Goal: Task Accomplishment & Management: Complete application form

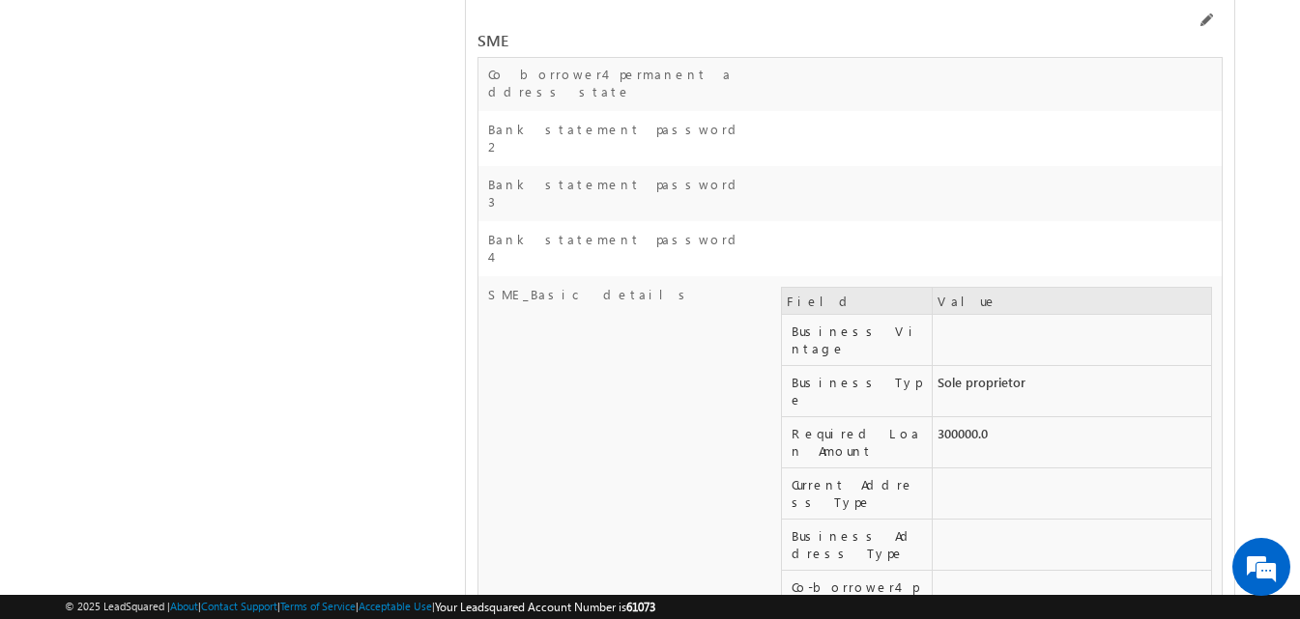
scroll to position [31754, 0]
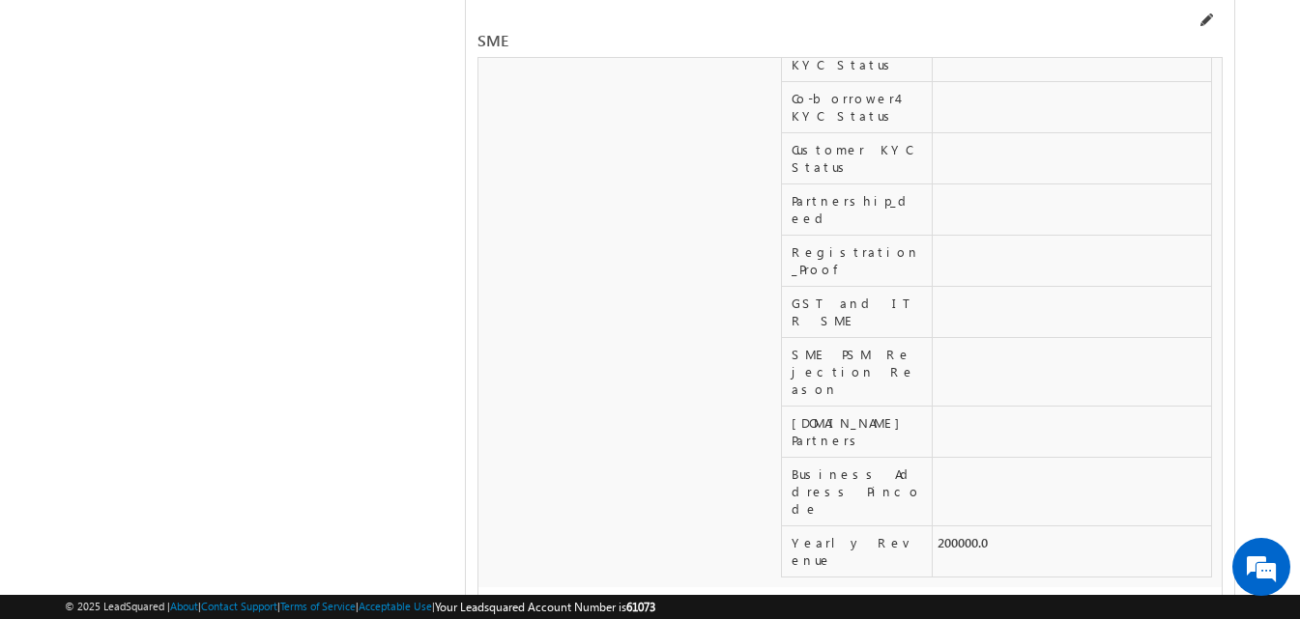
click at [1205, 23] on span at bounding box center [1204, 20] width 15 height 15
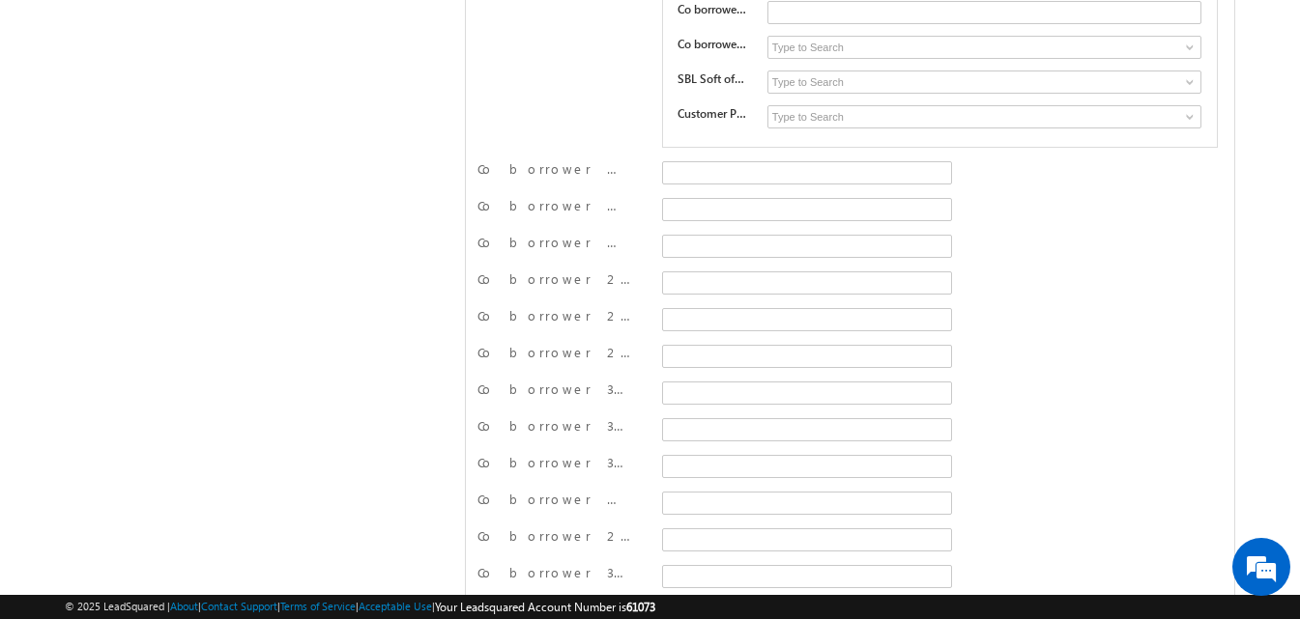
scroll to position [28255, 0]
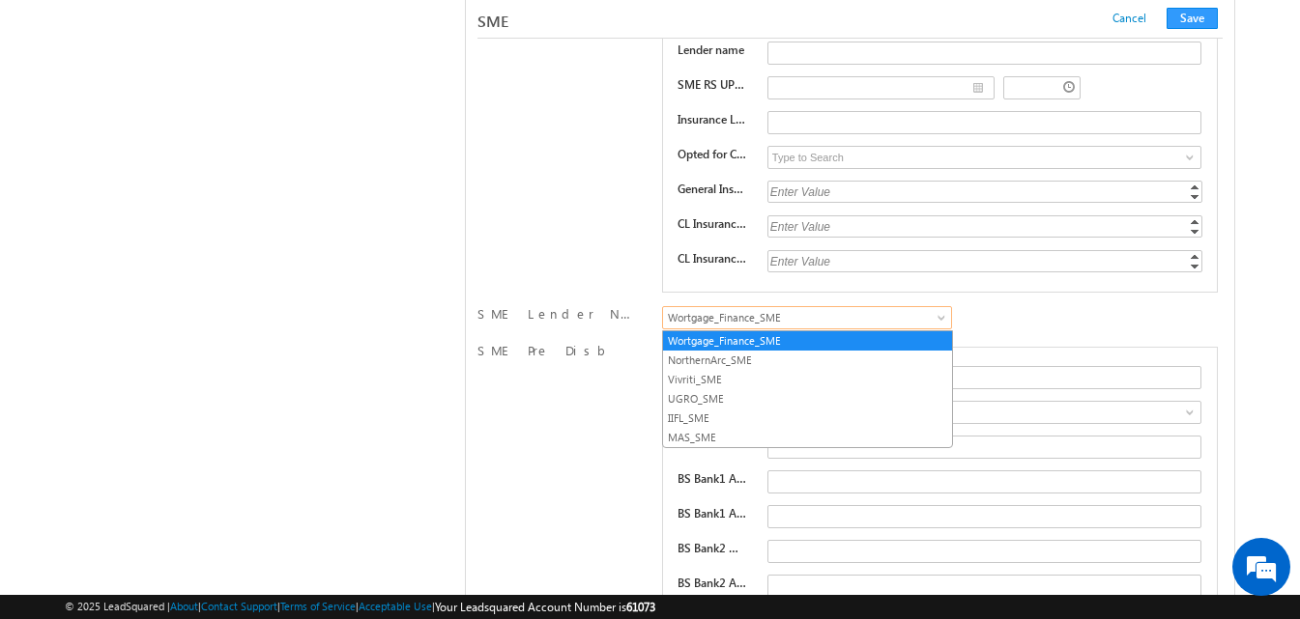
click at [705, 320] on span "Wortgage_Finance_SME" at bounding box center [803, 317] width 281 height 17
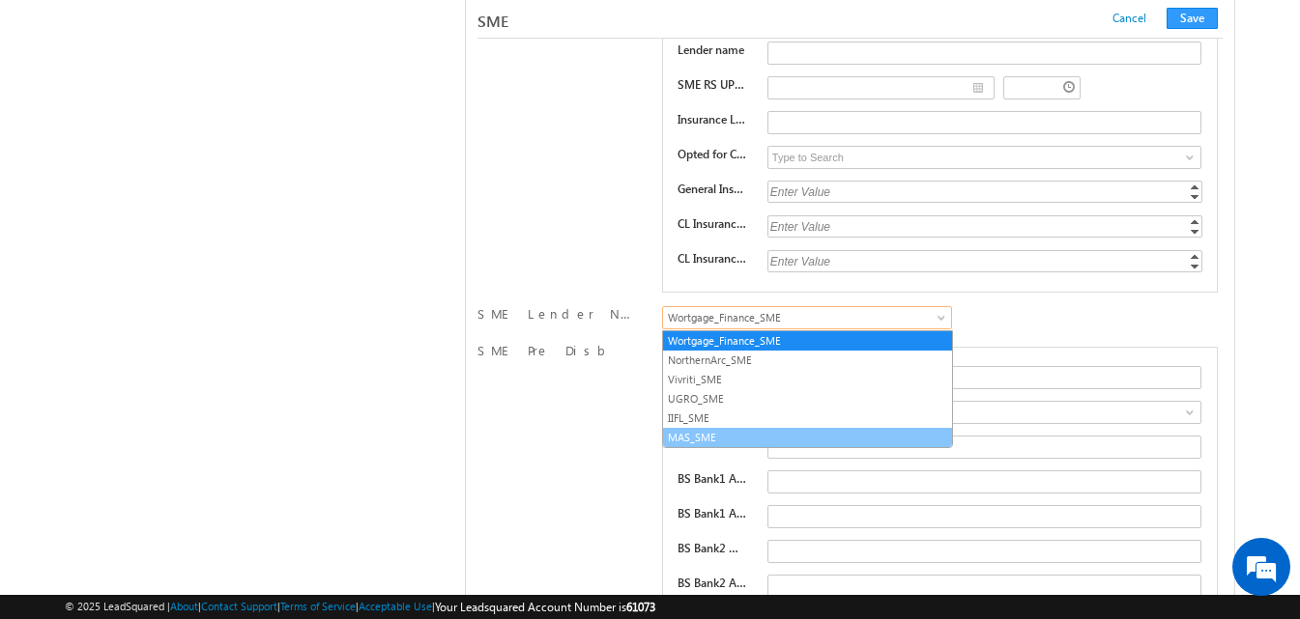
click at [686, 442] on link "MAS_SME" at bounding box center [807, 437] width 289 height 17
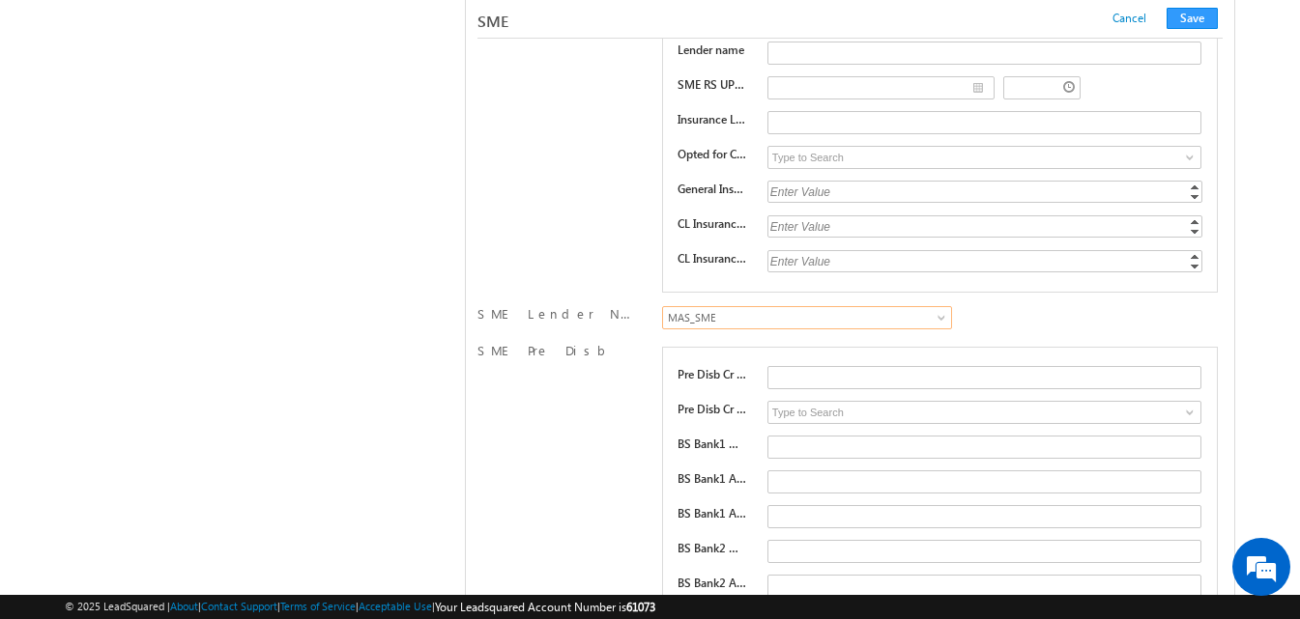
scroll to position [28253, 0]
click at [1192, 163] on span at bounding box center [1189, 159] width 15 height 15
click at [1188, 160] on span at bounding box center [1189, 159] width 15 height 15
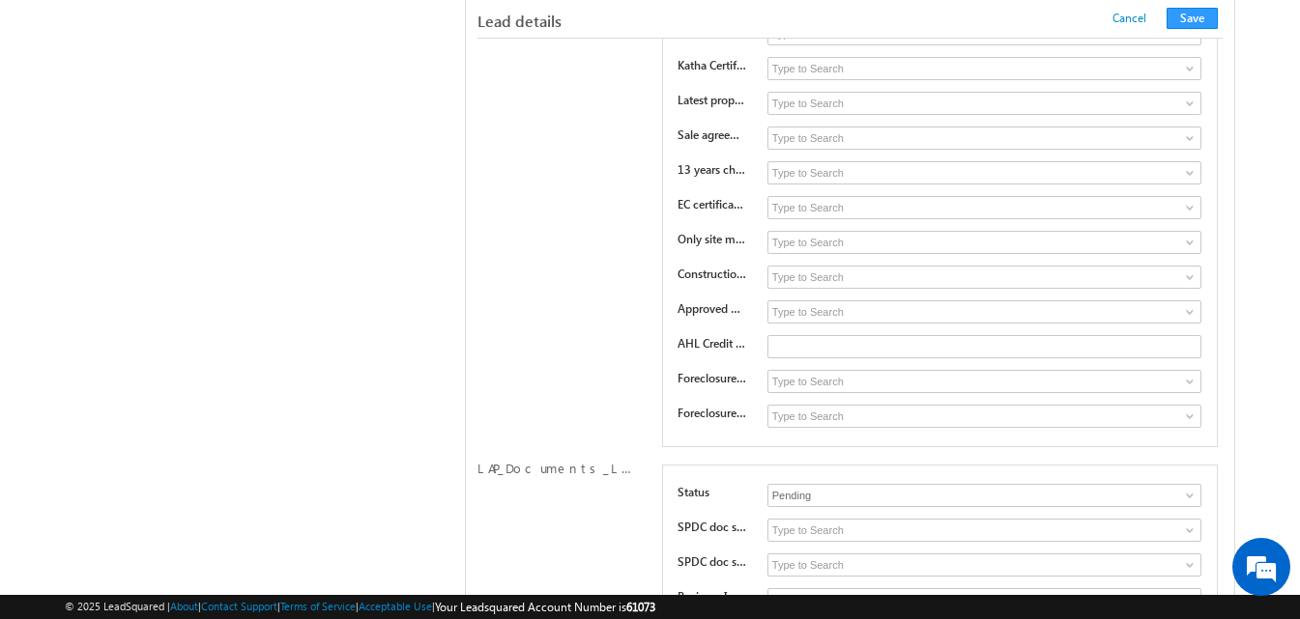
scroll to position [17266, 0]
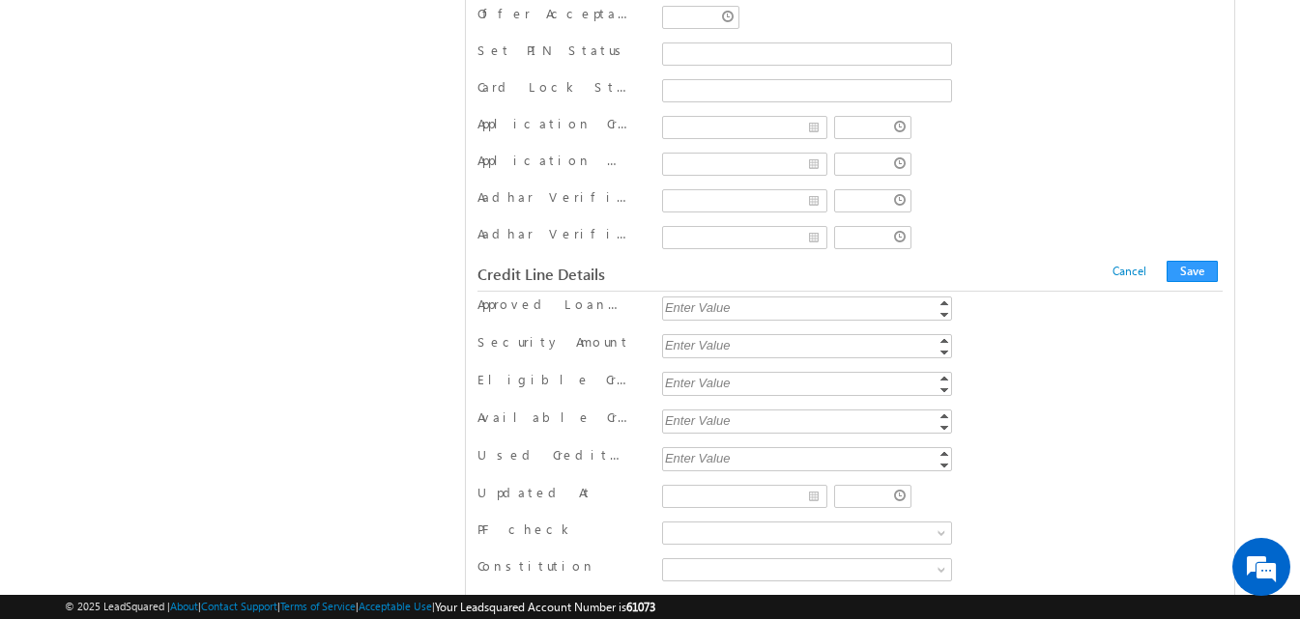
click at [706, 303] on div "Enter Value" at bounding box center [809, 308] width 294 height 22
type input "350000"
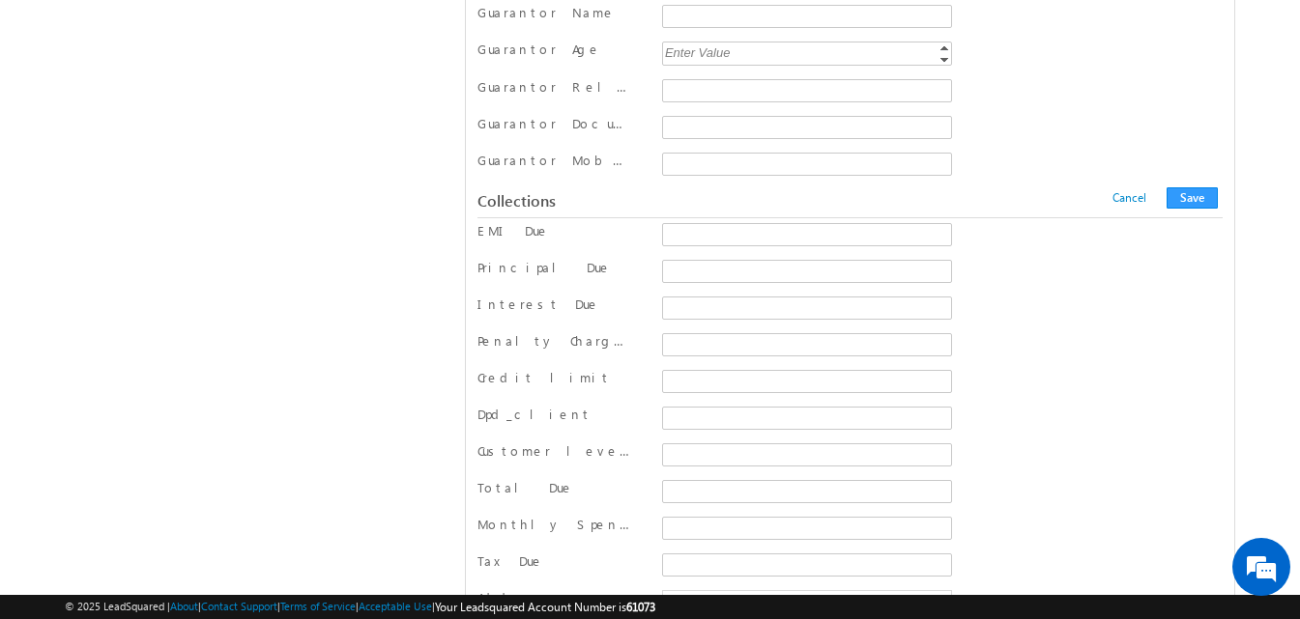
scroll to position [23592, 0]
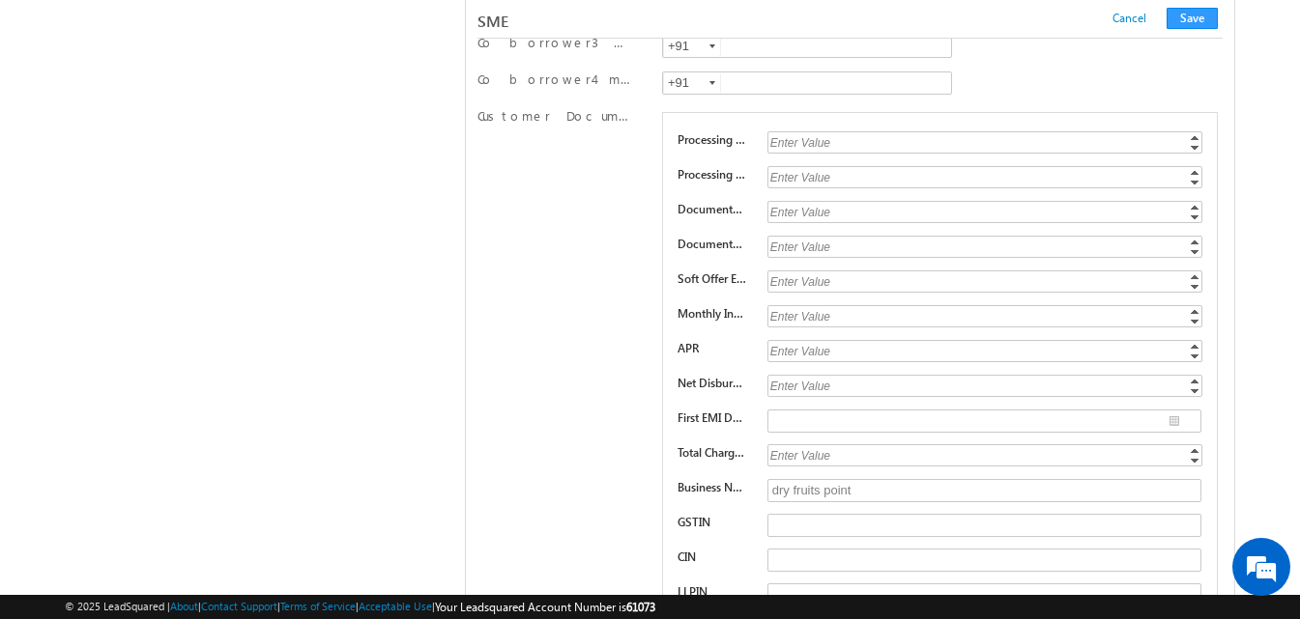
click at [818, 321] on div "Enter Value" at bounding box center [986, 316] width 438 height 22
type input "1.09"
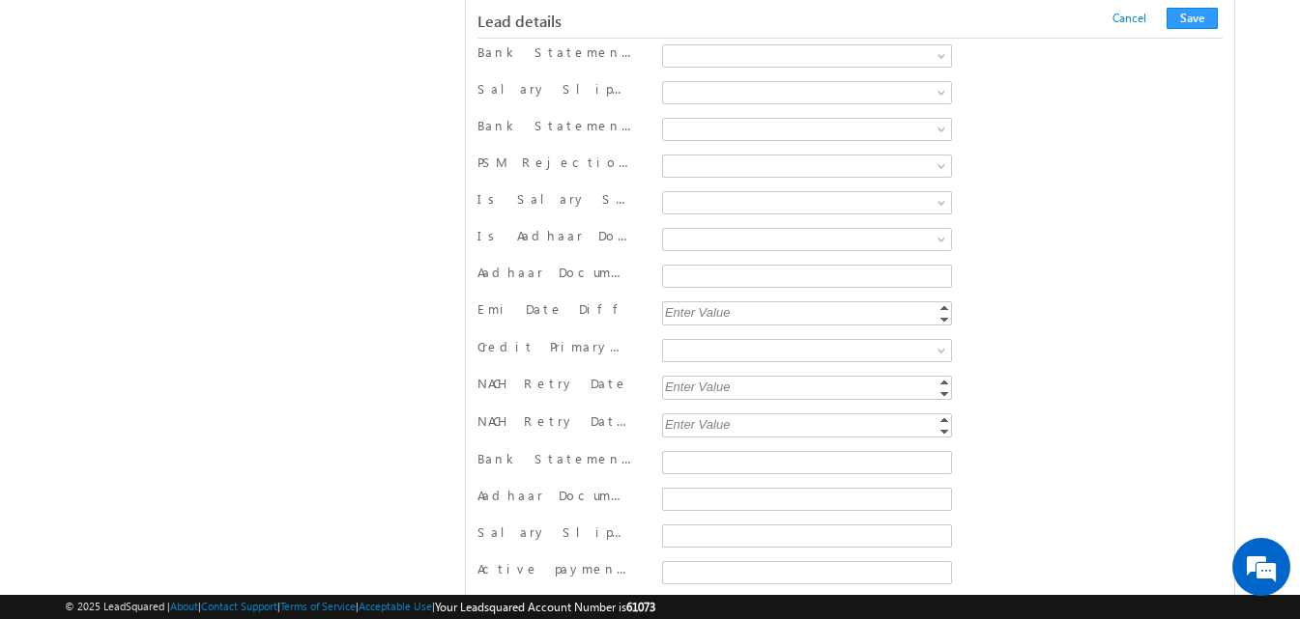
scroll to position [4391, 0]
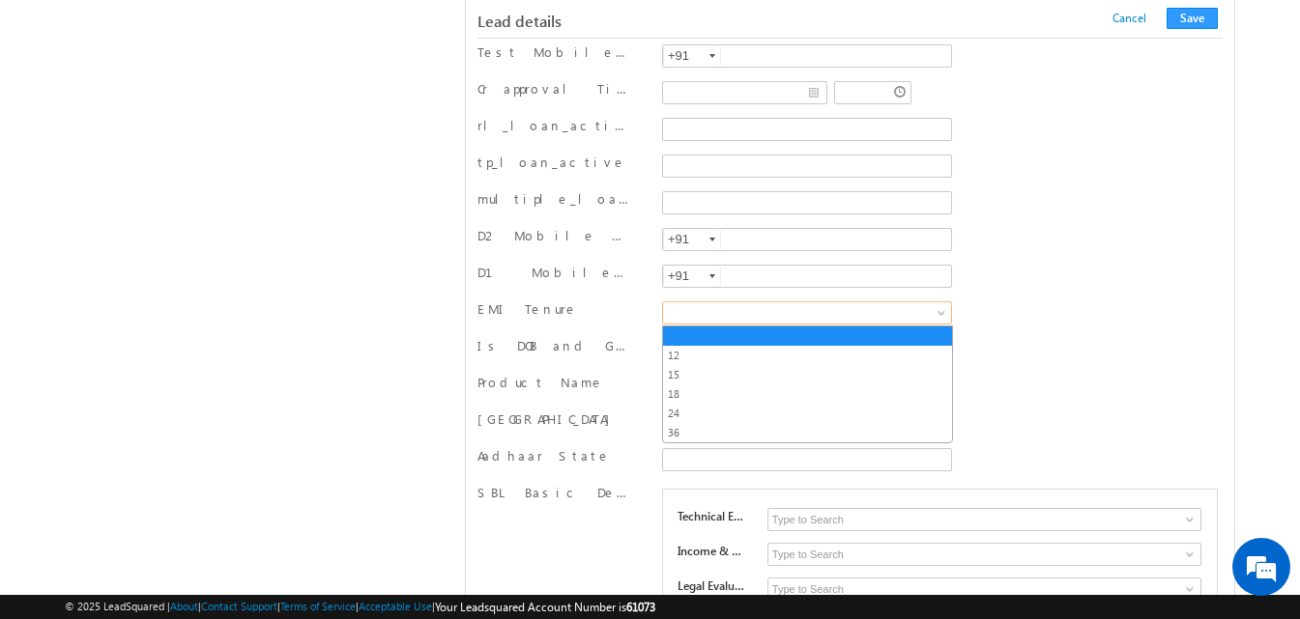
click at [905, 313] on span at bounding box center [803, 312] width 281 height 17
click at [707, 430] on link "36" at bounding box center [807, 432] width 289 height 17
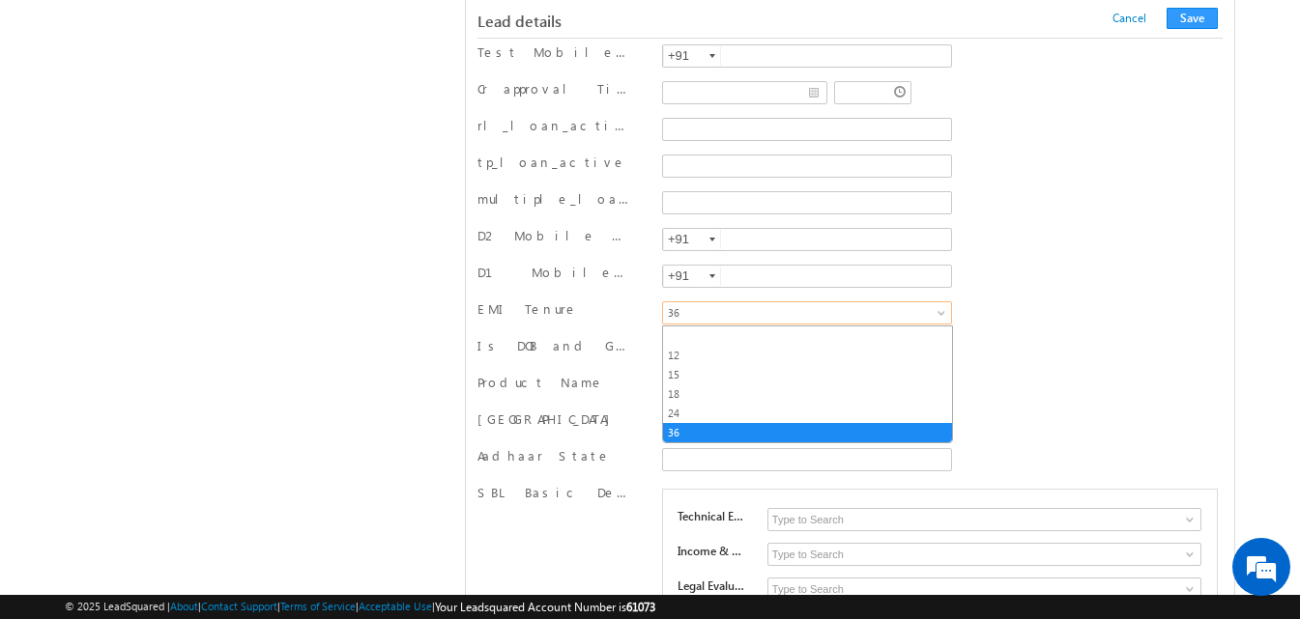
click at [915, 312] on span "36" at bounding box center [803, 312] width 281 height 17
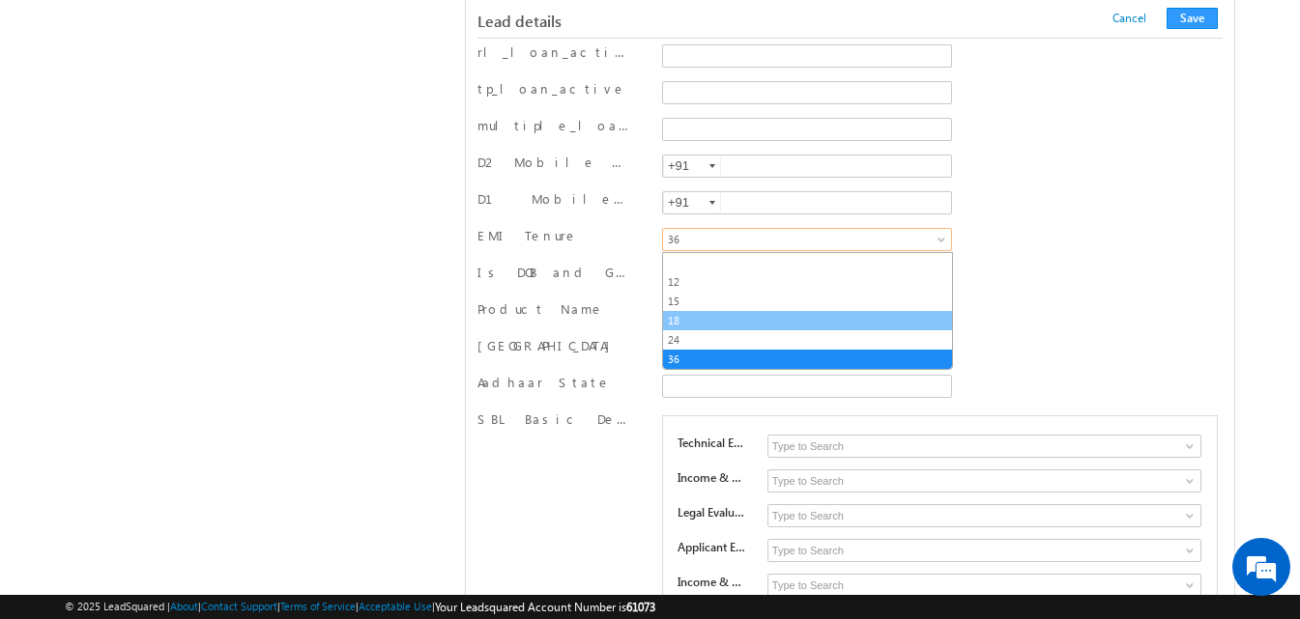
scroll to position [4452, 0]
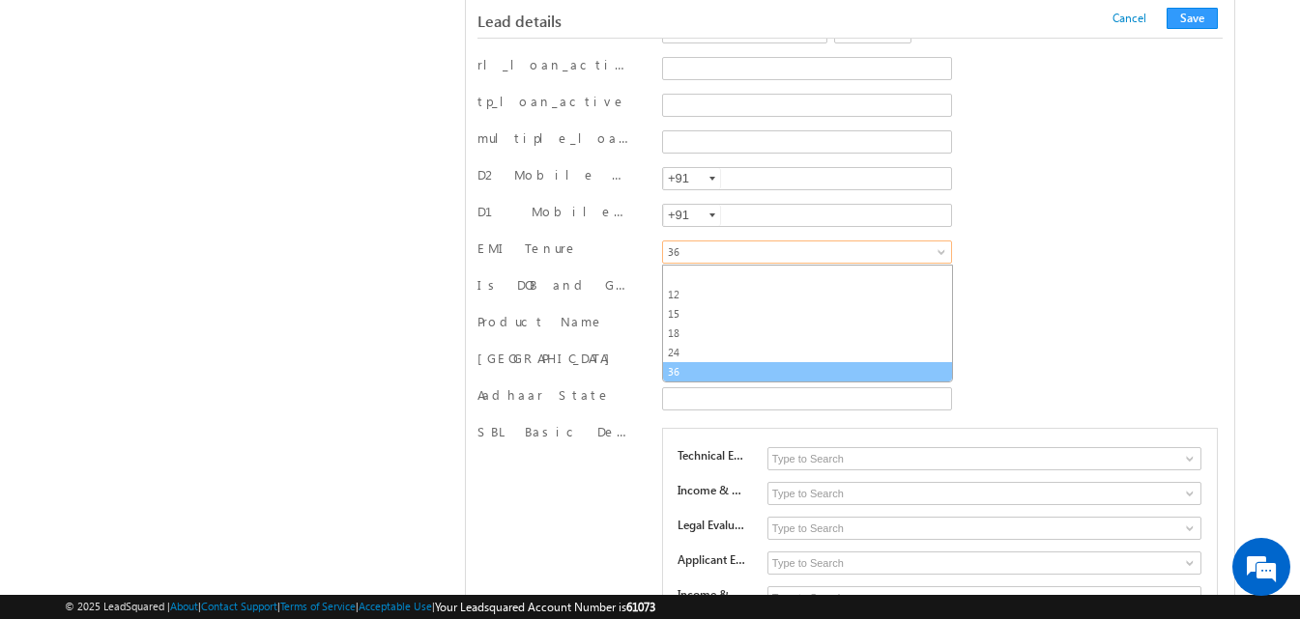
click at [831, 375] on link "36" at bounding box center [807, 371] width 289 height 17
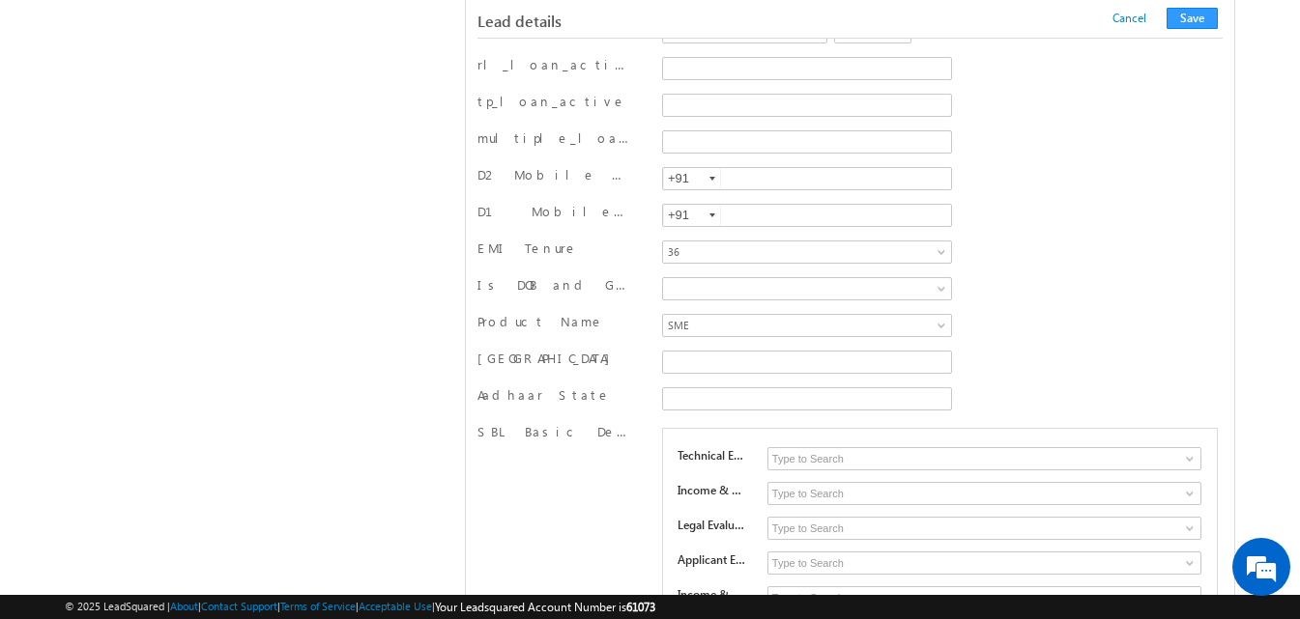
scroll to position [10133, 0]
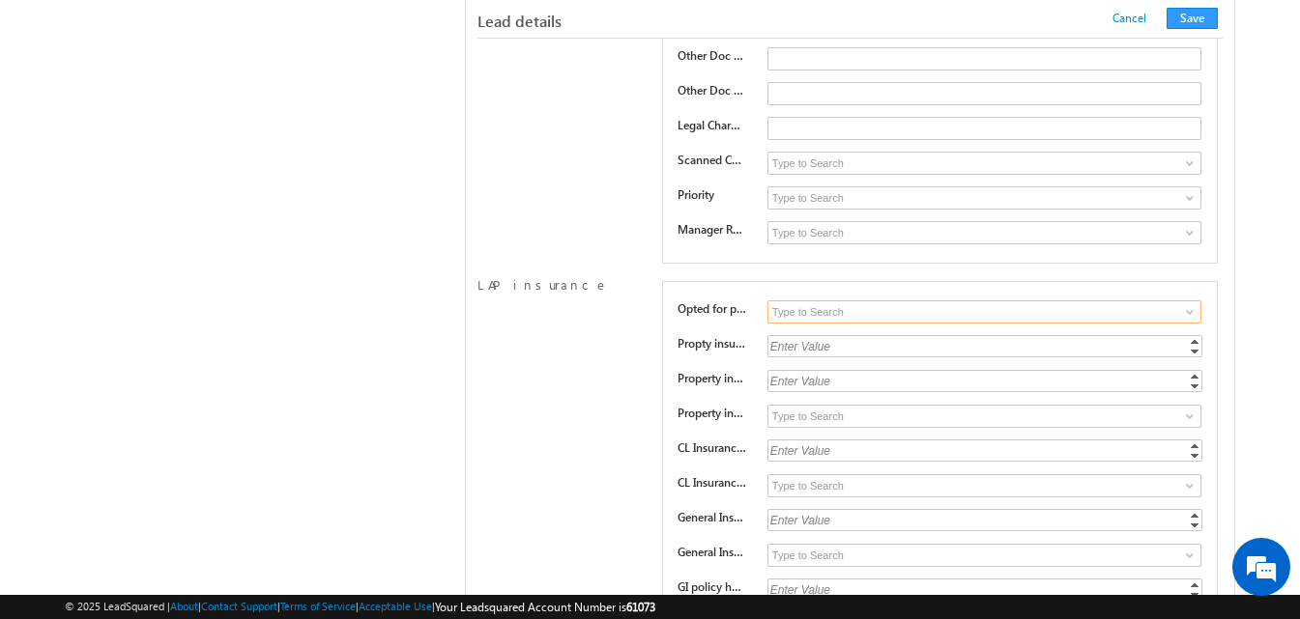
click at [1089, 314] on input at bounding box center [984, 311] width 434 height 23
click at [1188, 319] on span at bounding box center [1189, 311] width 15 height 15
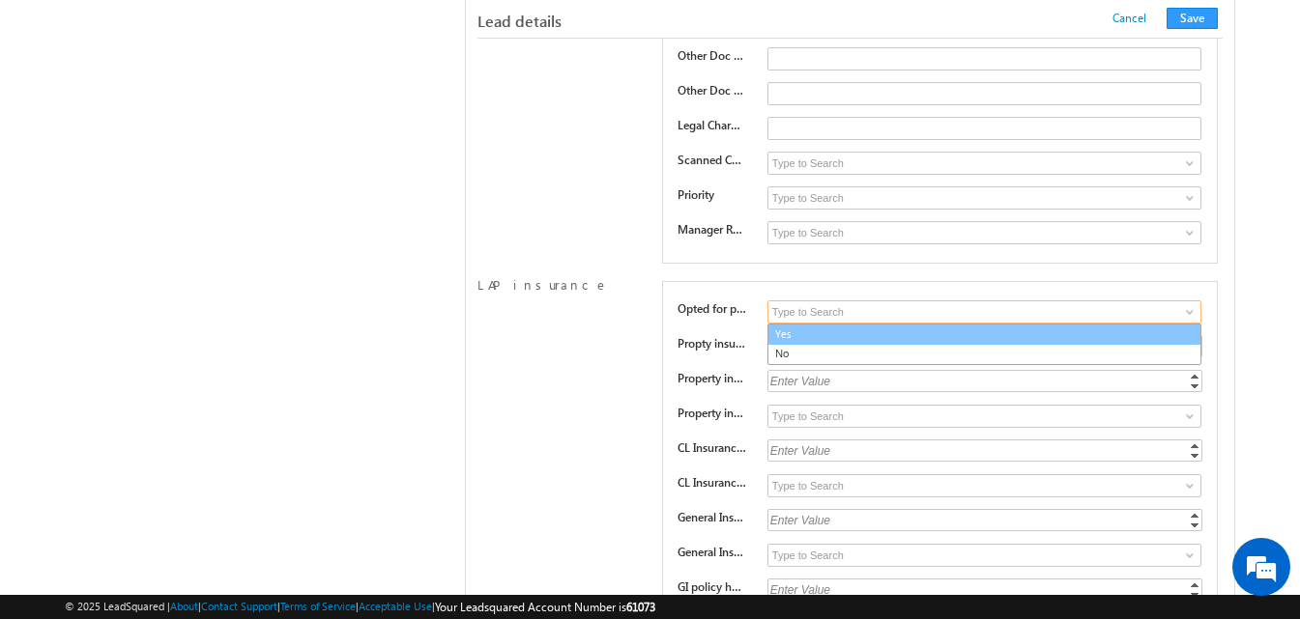
click at [1142, 343] on link "Yes" at bounding box center [984, 335] width 434 height 22
type input "Yes"
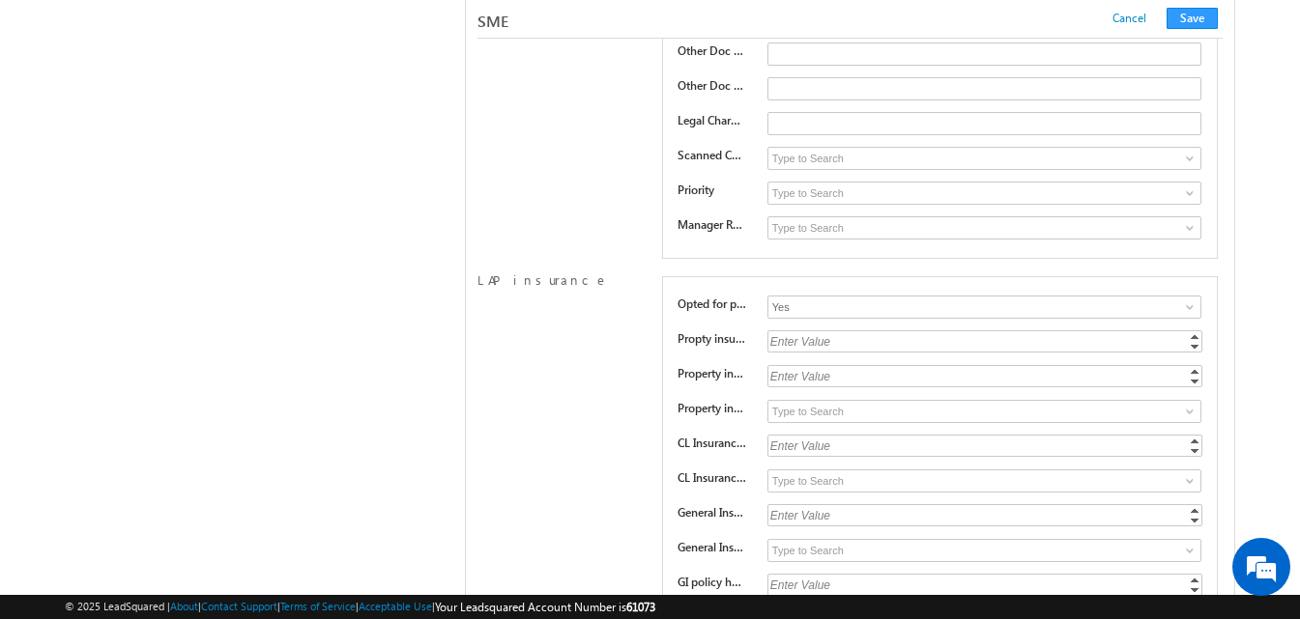
scroll to position [27613, 0]
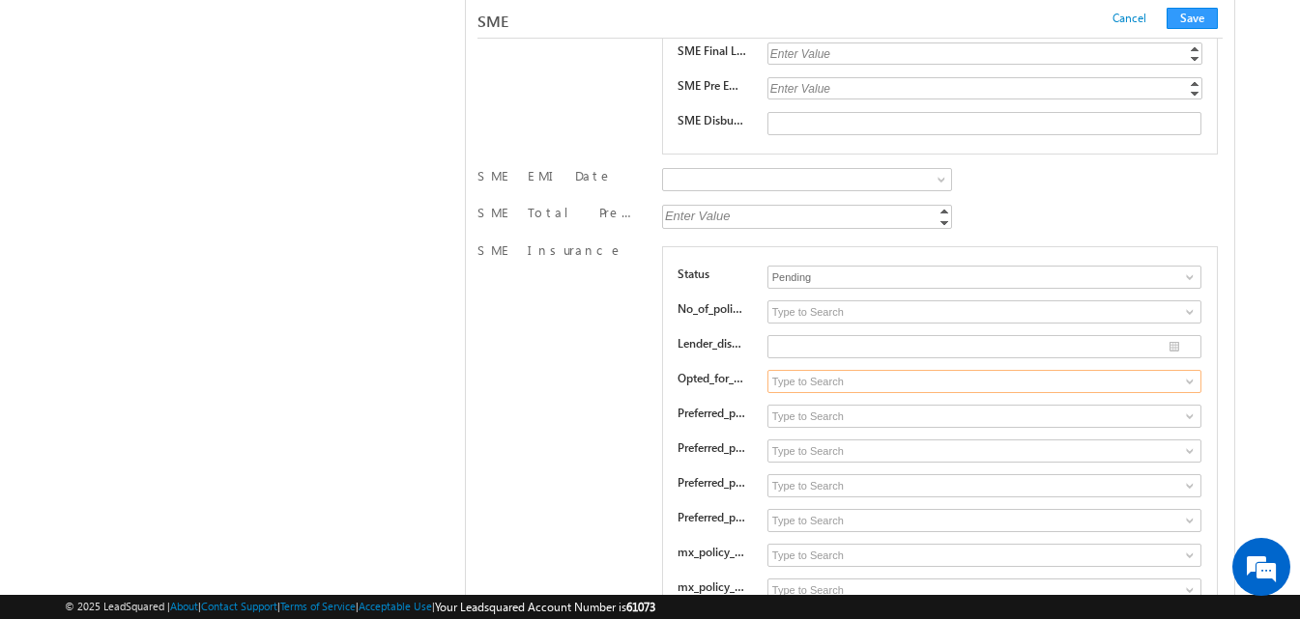
click at [842, 385] on input at bounding box center [984, 381] width 434 height 23
click at [1190, 379] on span at bounding box center [1189, 381] width 15 height 15
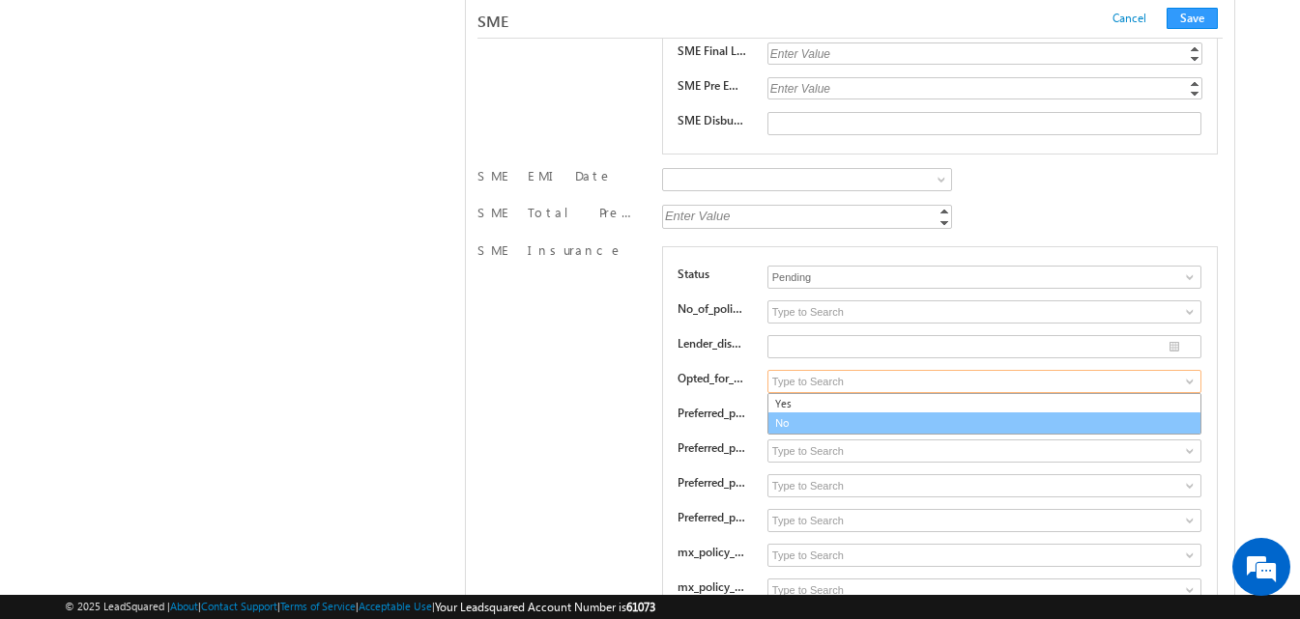
click at [1107, 424] on link "No" at bounding box center [984, 424] width 434 height 22
type input "No"
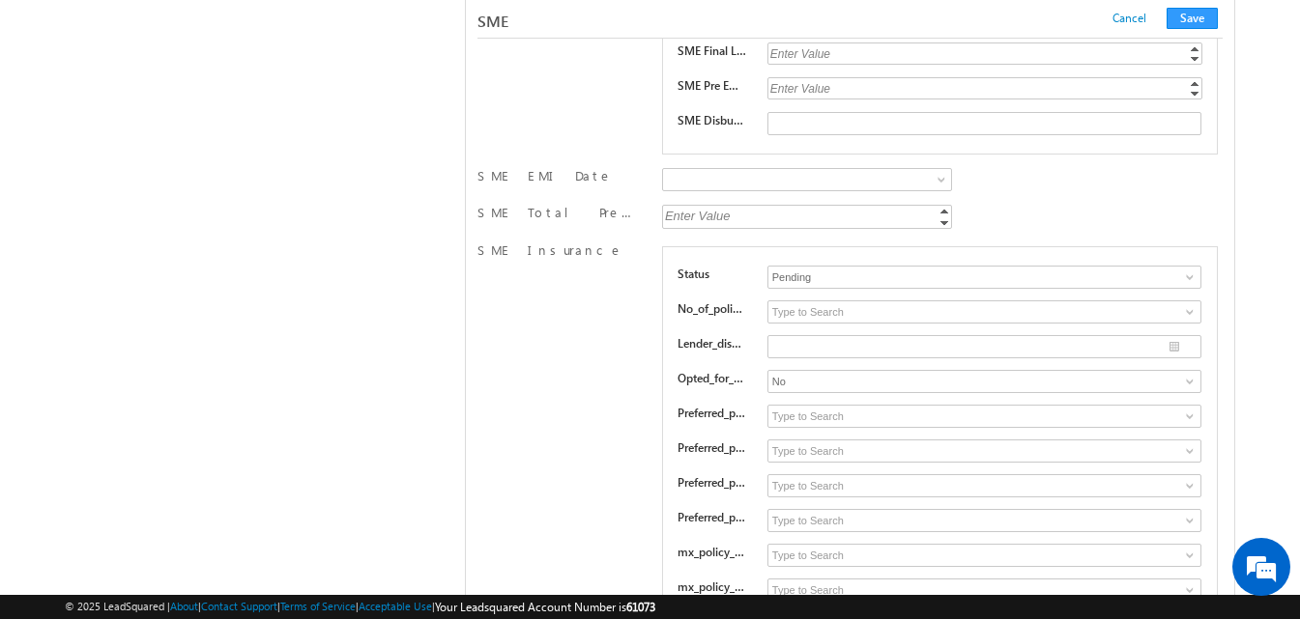
scroll to position [28100, 0]
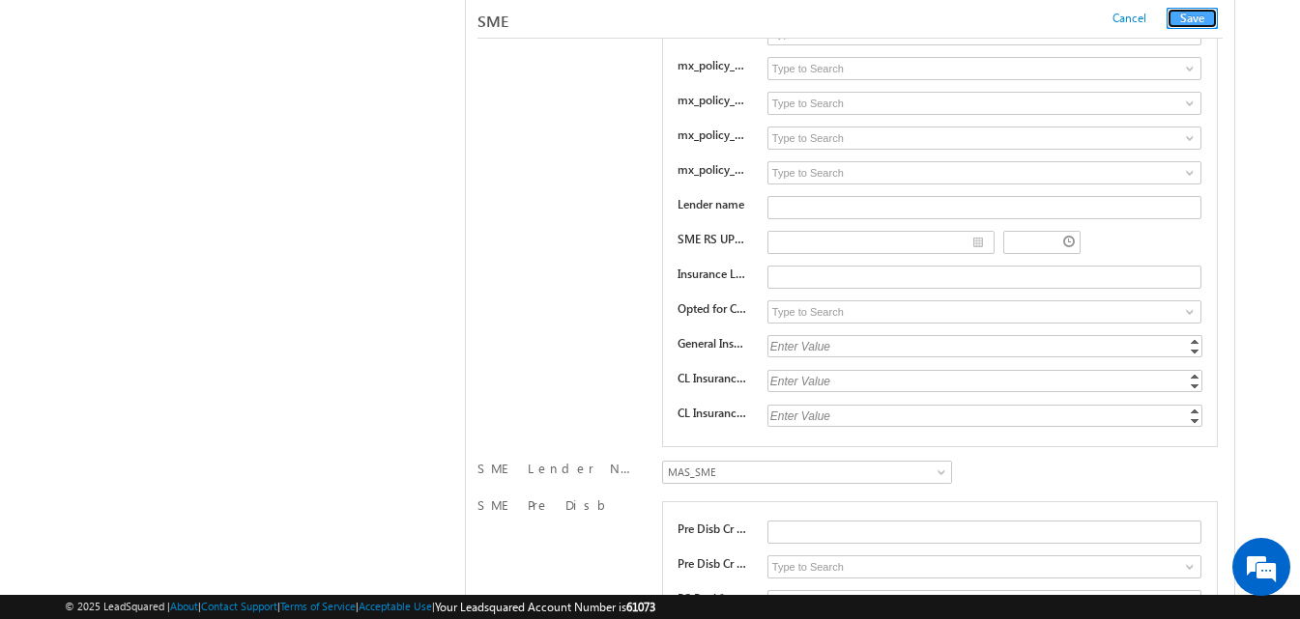
click at [1197, 23] on button "Save" at bounding box center [1191, 18] width 51 height 21
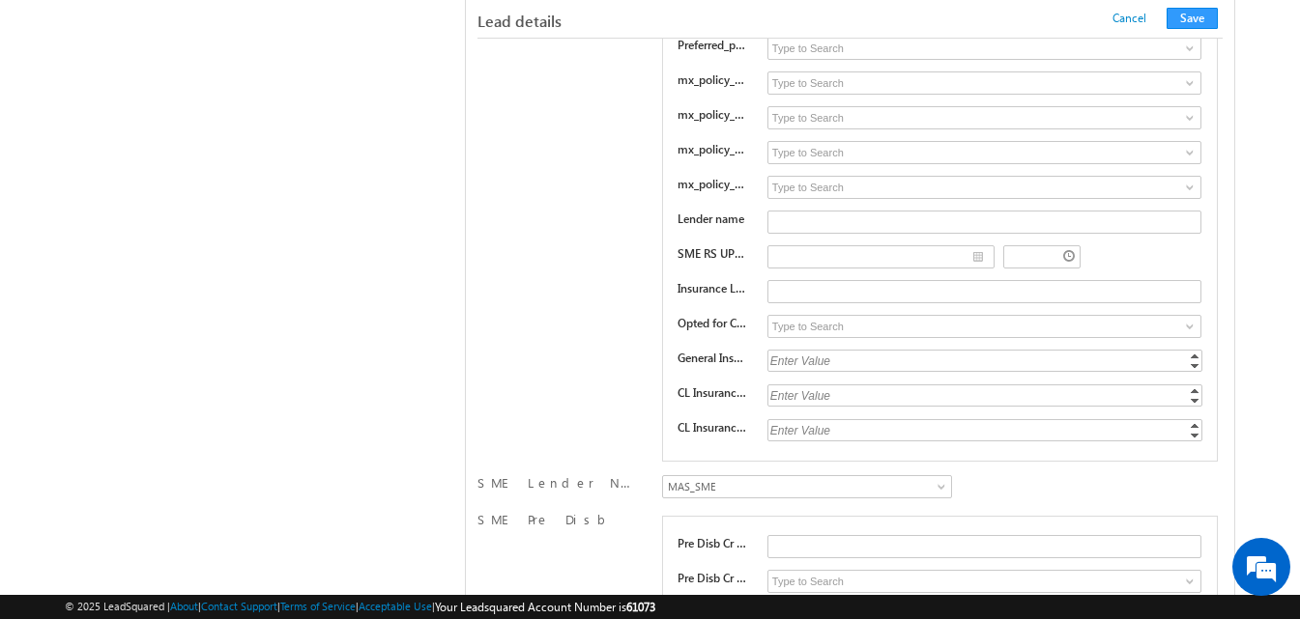
scroll to position [322, 0]
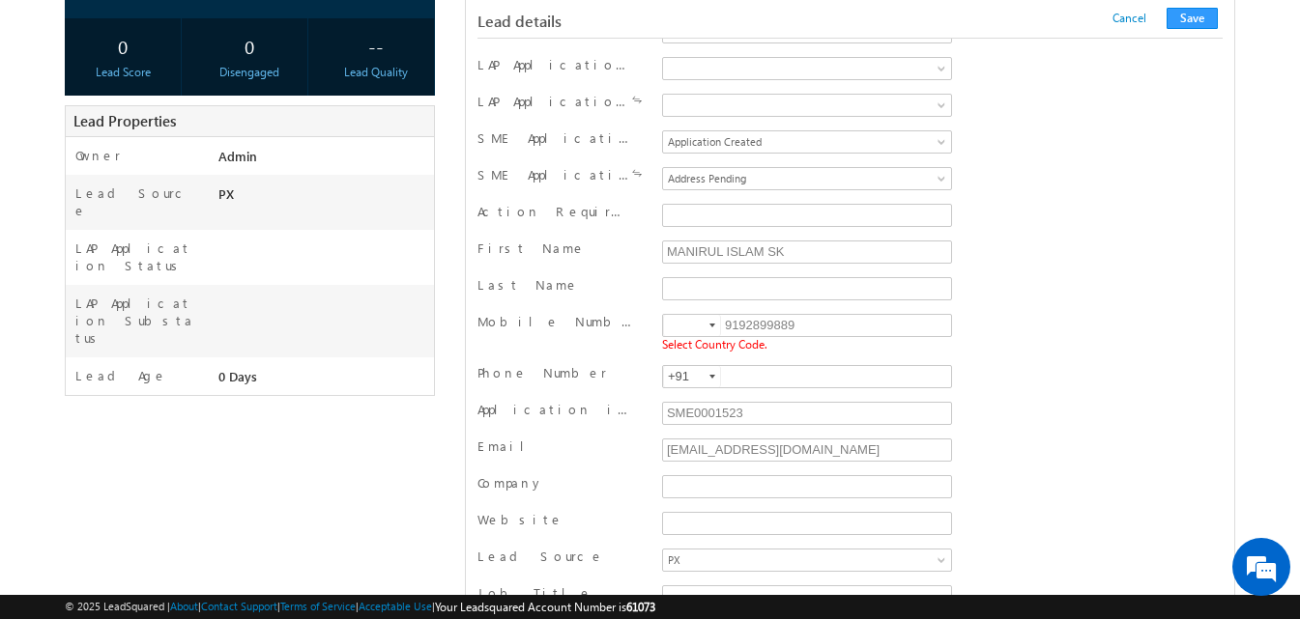
click at [709, 328] on div at bounding box center [712, 326] width 6 height 4
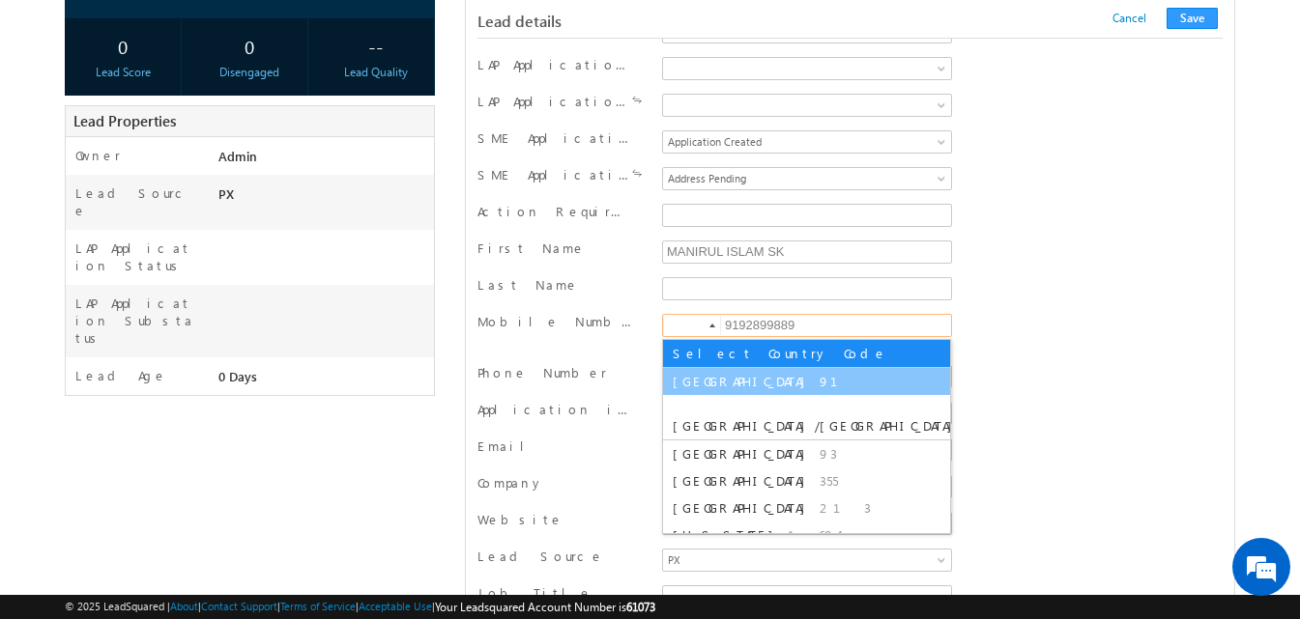
click at [702, 384] on li "India 91" at bounding box center [806, 381] width 287 height 27
type input "+91"
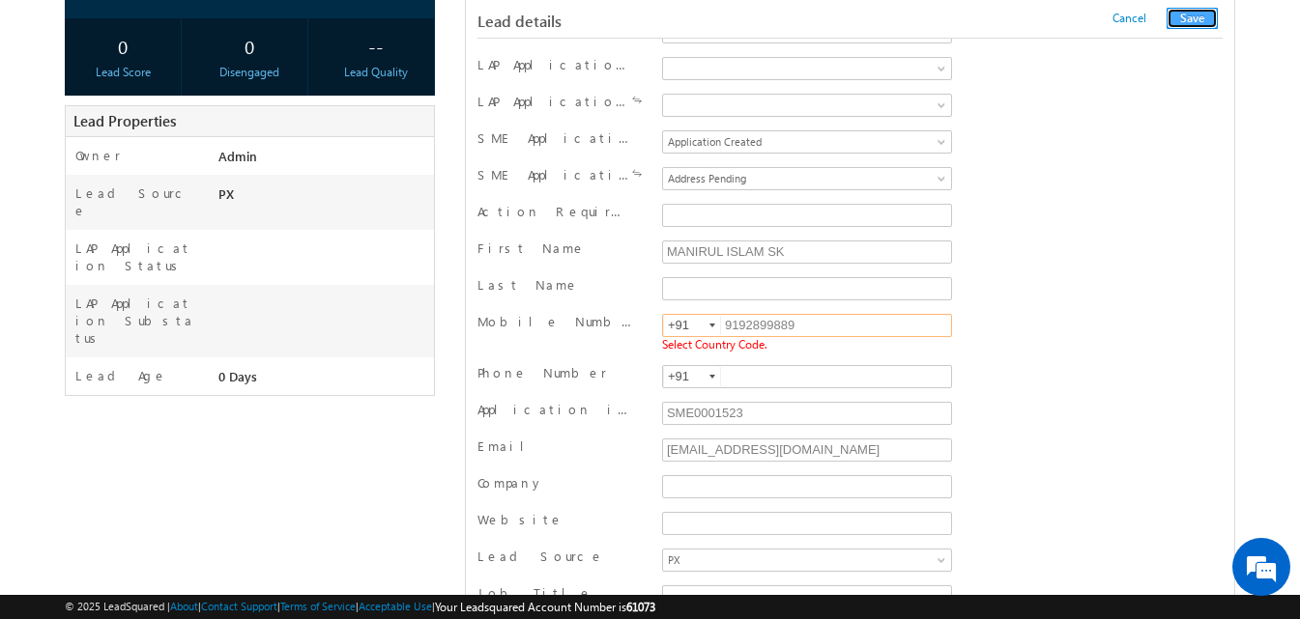
click at [1200, 16] on button "Save" at bounding box center [1191, 18] width 51 height 21
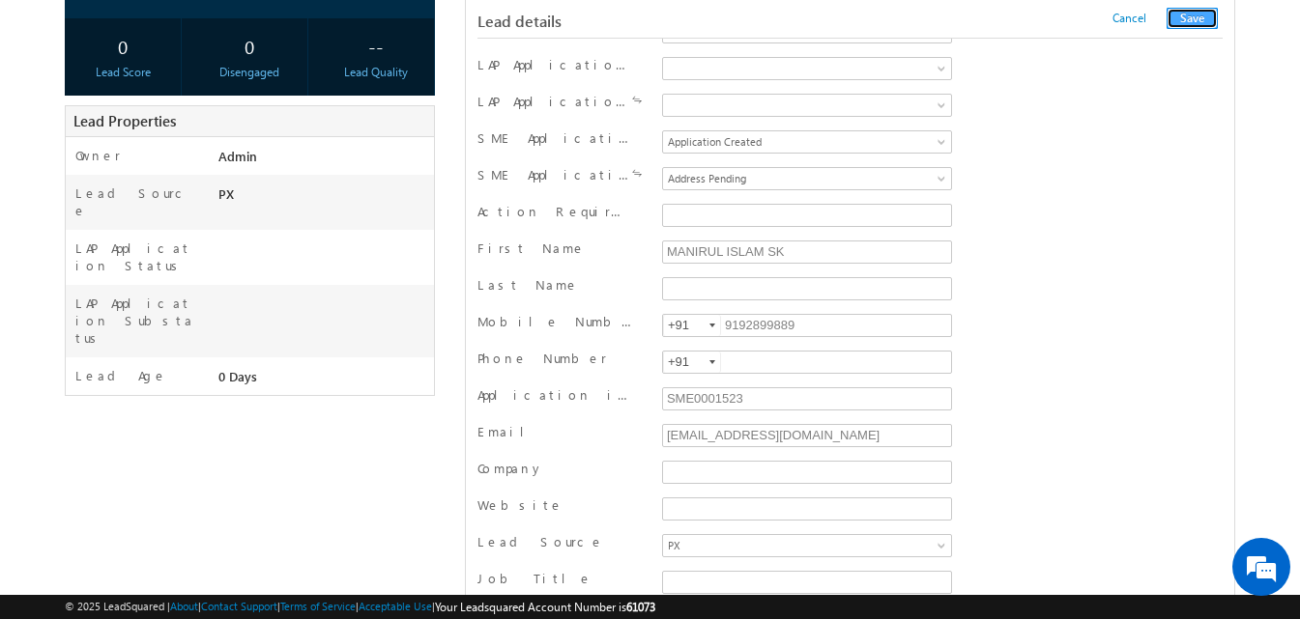
scroll to position [1061, 0]
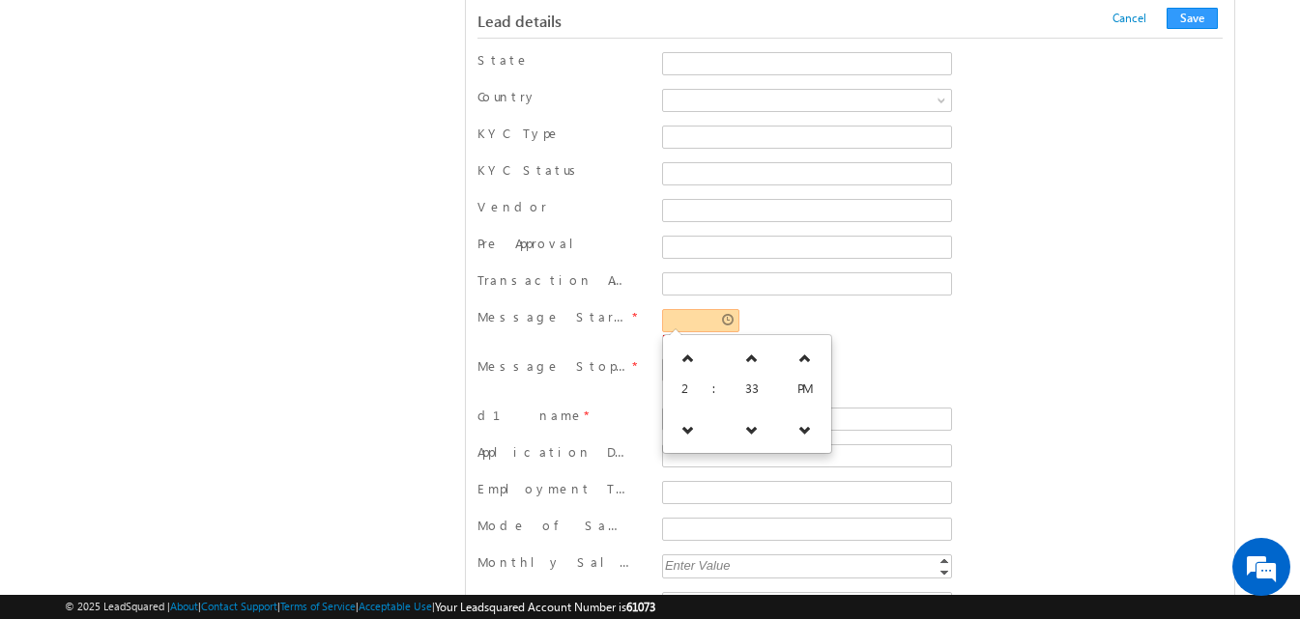
click at [687, 320] on input "text" at bounding box center [700, 320] width 77 height 23
click at [745, 388] on span "33" at bounding box center [752, 388] width 14 height 16
click at [797, 395] on span "PM" at bounding box center [804, 388] width 15 height 16
click at [844, 361] on div "Required Field" at bounding box center [807, 376] width 290 height 36
click at [717, 320] on input "text" at bounding box center [700, 320] width 77 height 23
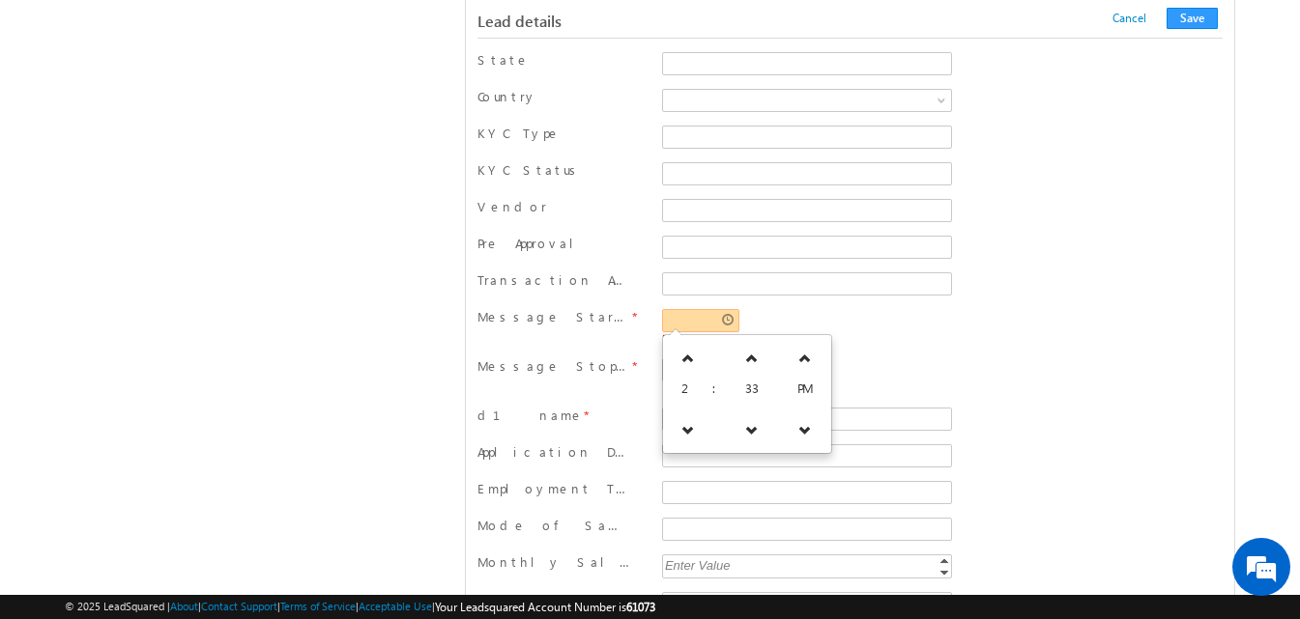
click at [727, 320] on input "text" at bounding box center [700, 320] width 77 height 23
click at [745, 429] on icon at bounding box center [752, 430] width 14 height 14
type input "02:32 PM"
click at [872, 354] on div "Message Start Time * 02:32 PM Required Field" at bounding box center [849, 328] width 745 height 49
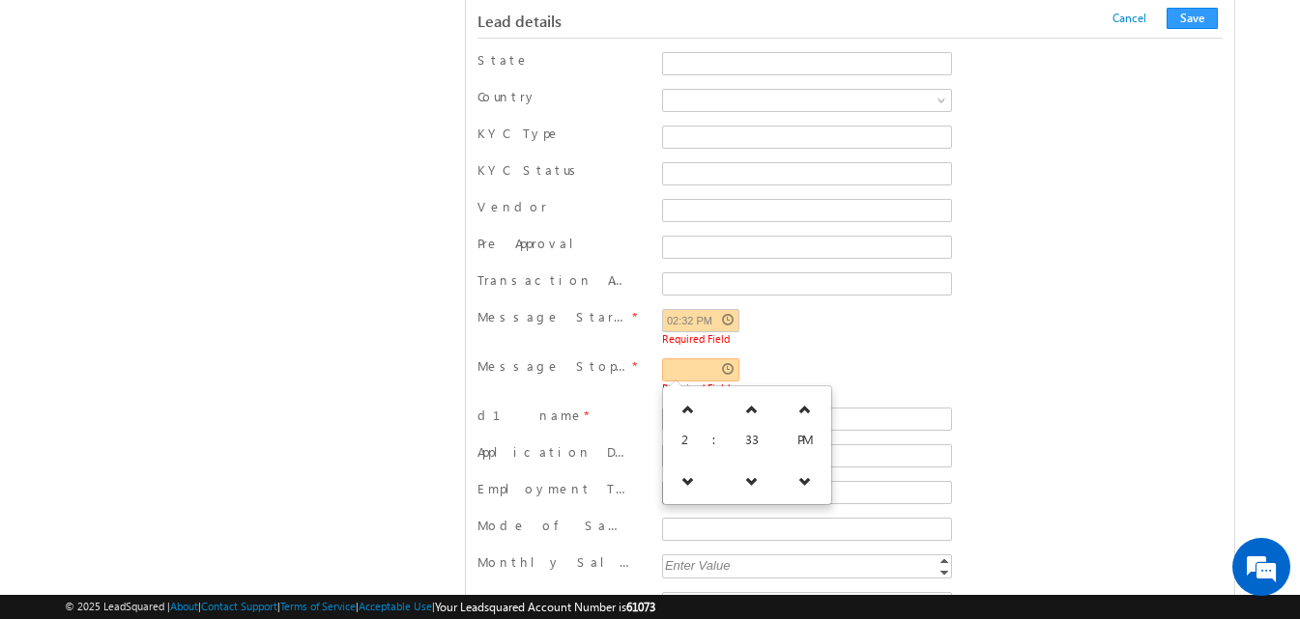
click at [708, 379] on input "text" at bounding box center [700, 369] width 77 height 23
click at [745, 413] on icon at bounding box center [752, 410] width 14 height 14
type input "02:34 PM"
click at [820, 335] on span "Required Field" at bounding box center [807, 338] width 290 height 13
click at [1186, 14] on button "Save" at bounding box center [1191, 18] width 51 height 21
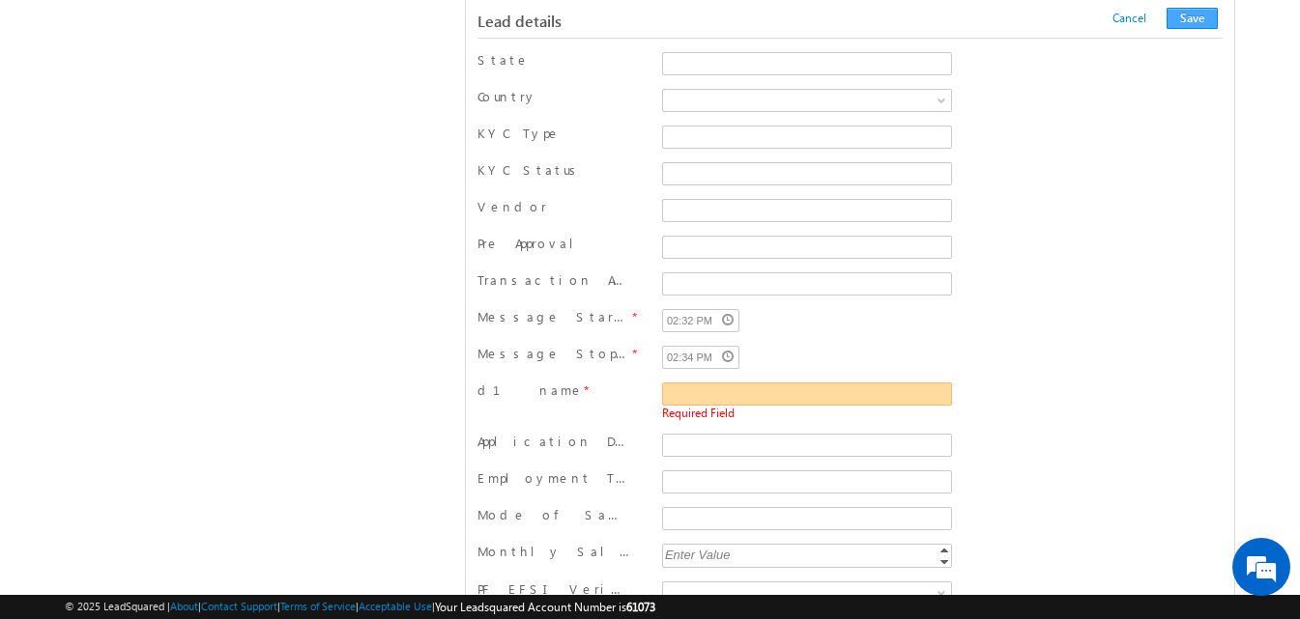
scroll to position [1134, 0]
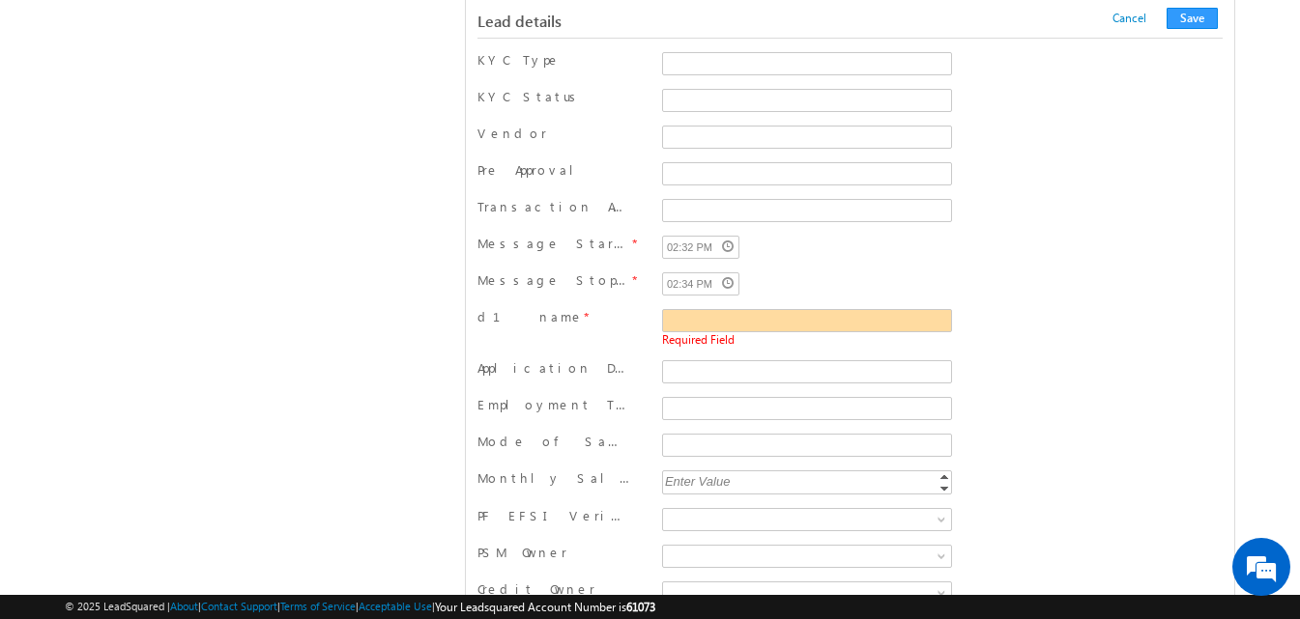
click at [838, 308] on div "Required Field" at bounding box center [807, 329] width 300 height 43
click at [830, 320] on input "d1 name" at bounding box center [807, 320] width 291 height 23
type input "SWATI"
click at [1199, 14] on button "Save" at bounding box center [1191, 18] width 51 height 21
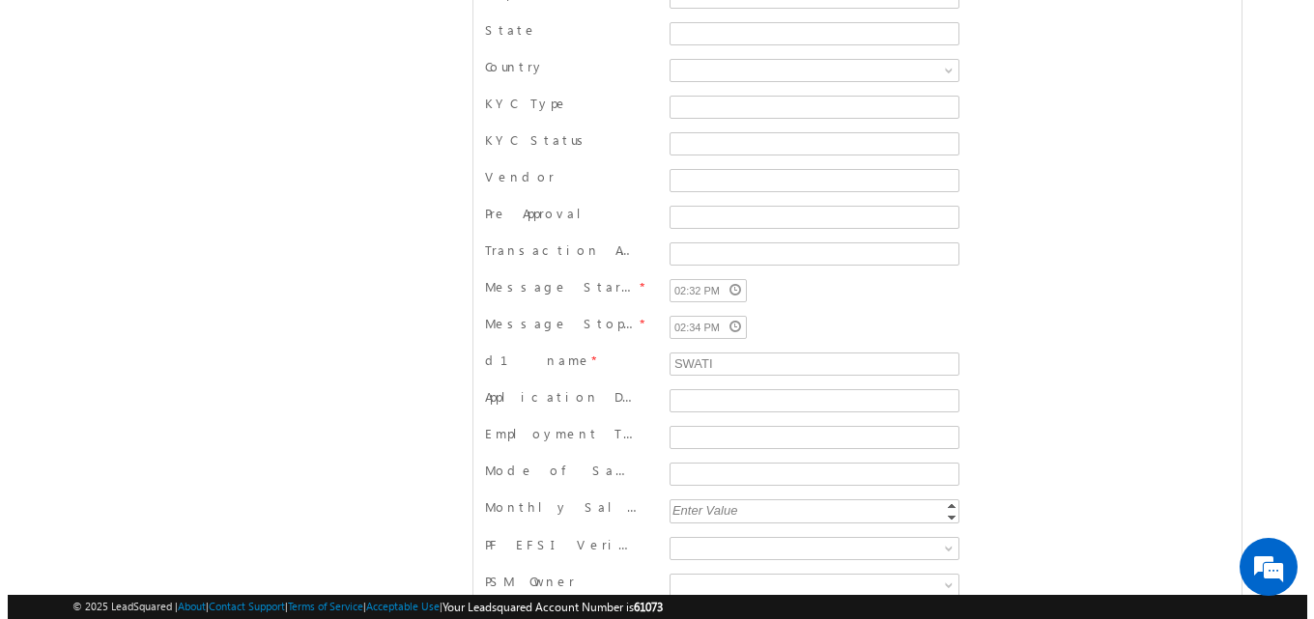
scroll to position [0, 0]
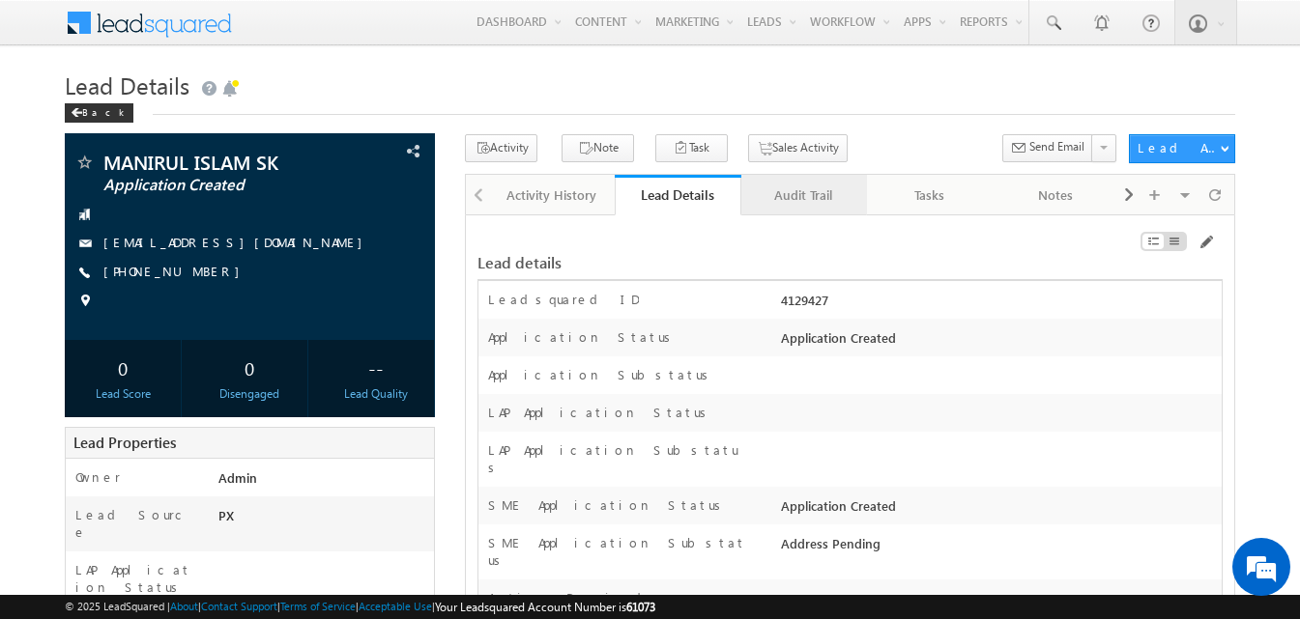
click at [817, 193] on div "Audit Trail" at bounding box center [803, 195] width 93 height 23
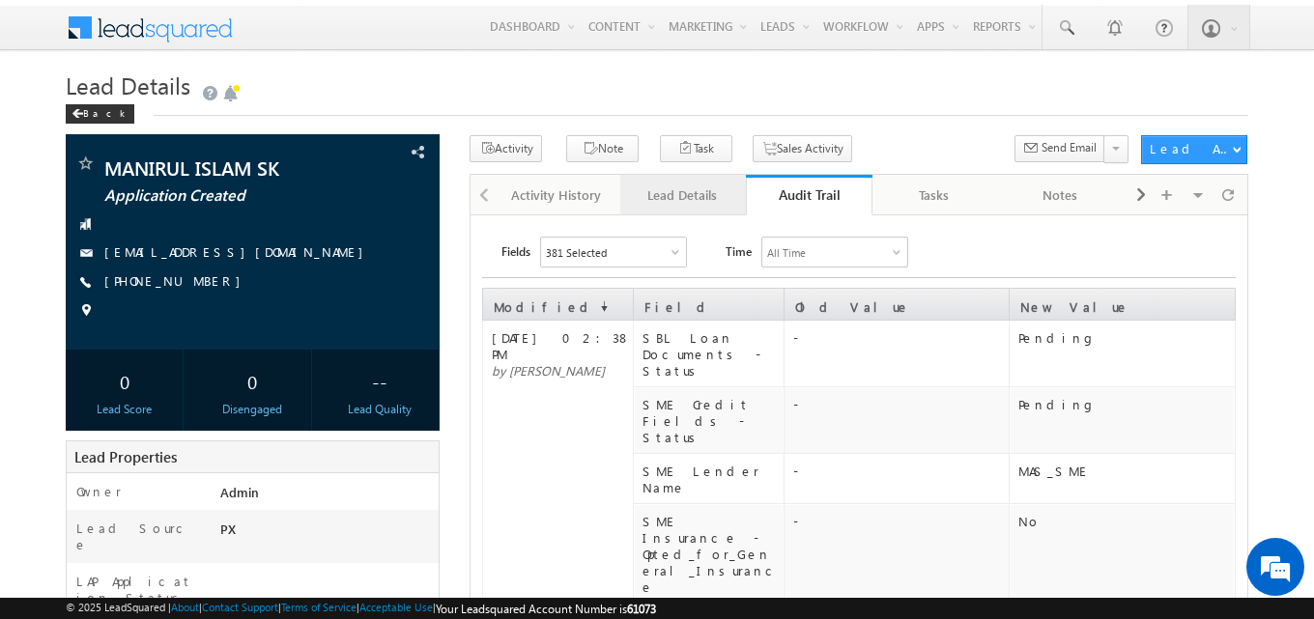
click at [720, 199] on div "Lead Details" at bounding box center [682, 195] width 93 height 23
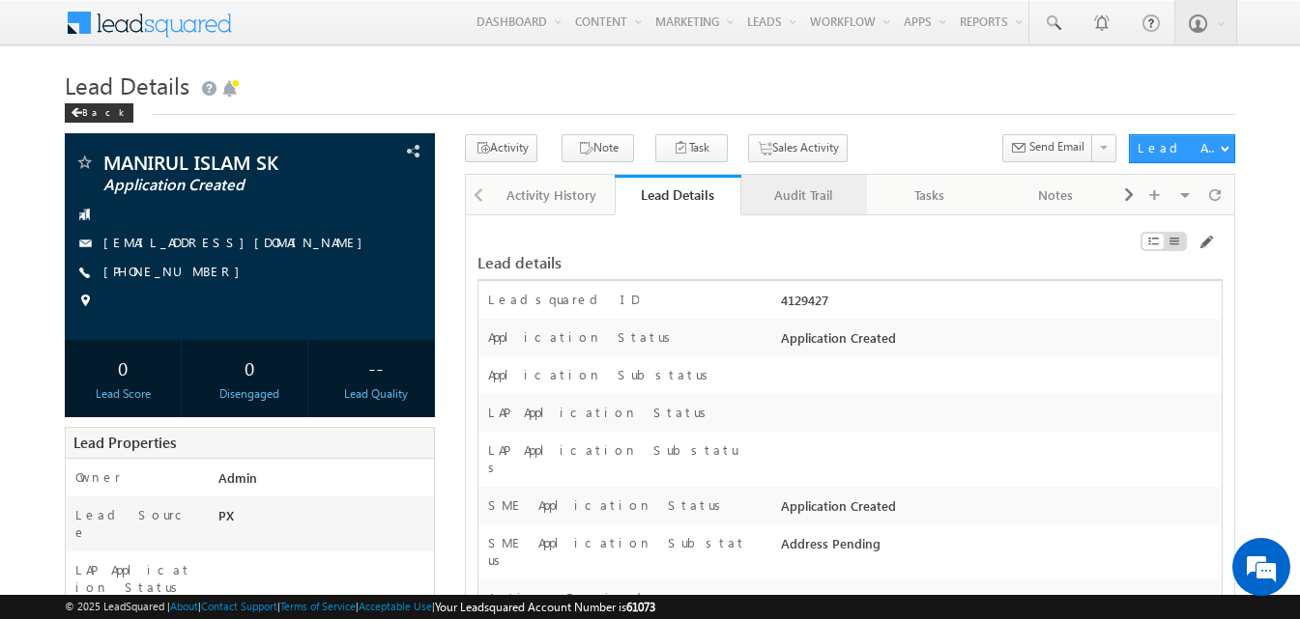
click at [824, 213] on link "Audit Trail" at bounding box center [804, 195] width 126 height 41
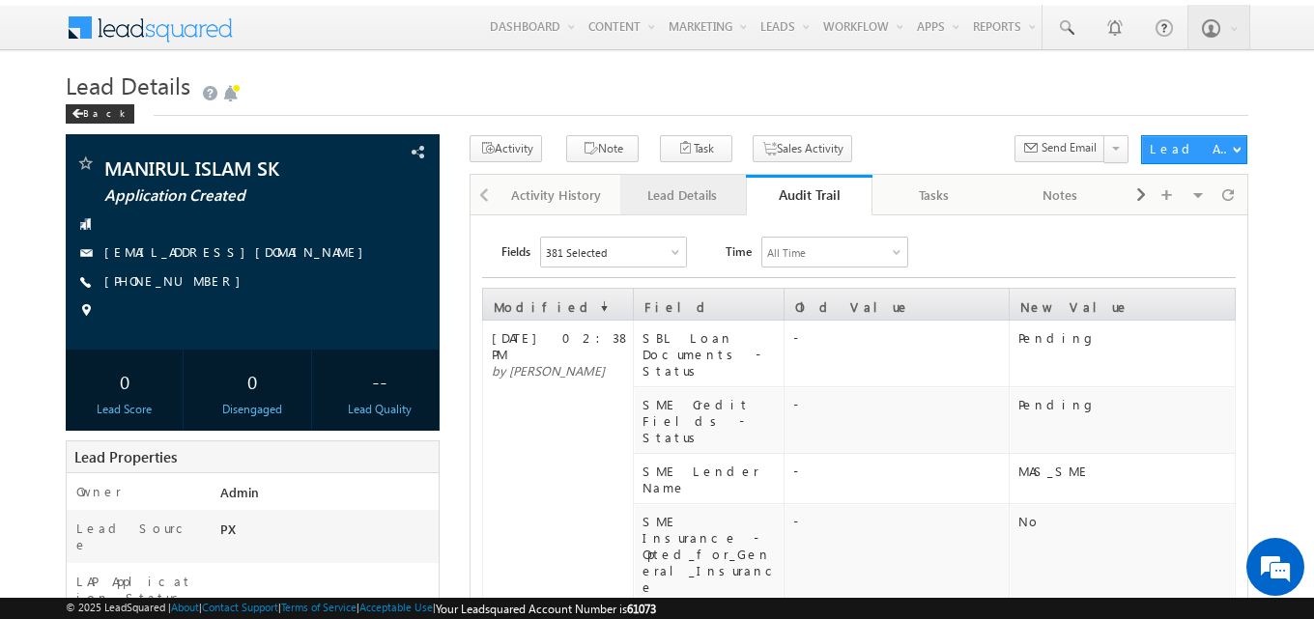
click at [699, 200] on div "Lead Details" at bounding box center [682, 195] width 93 height 23
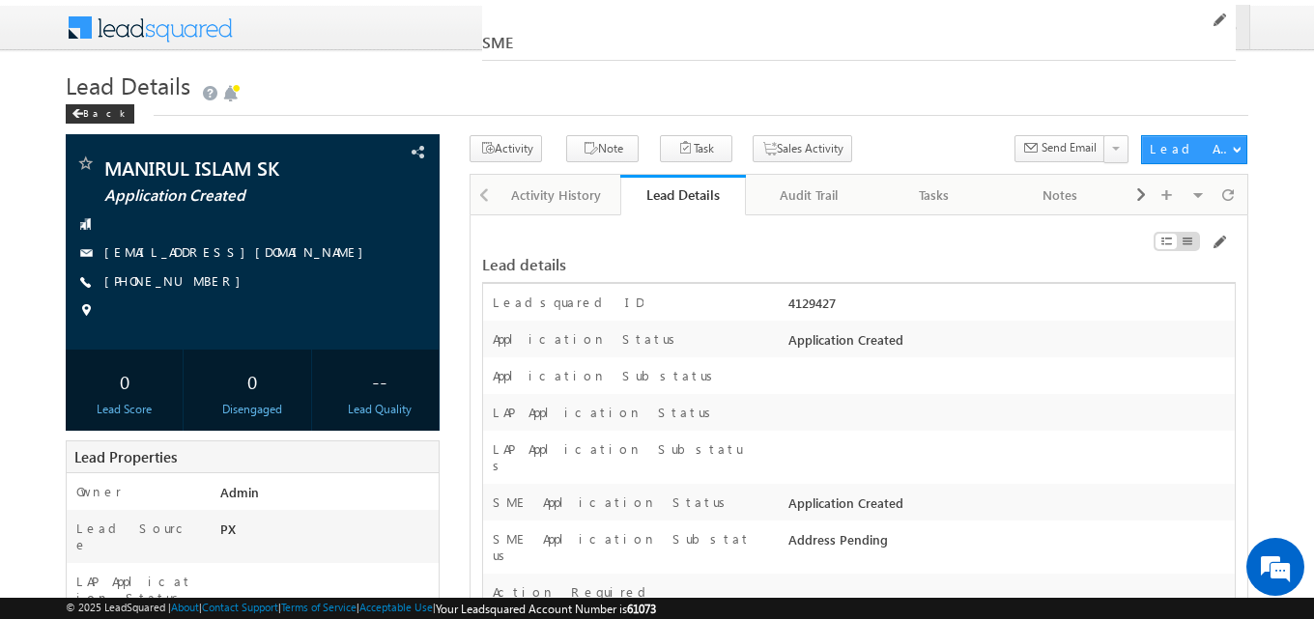
scroll to position [29988, 0]
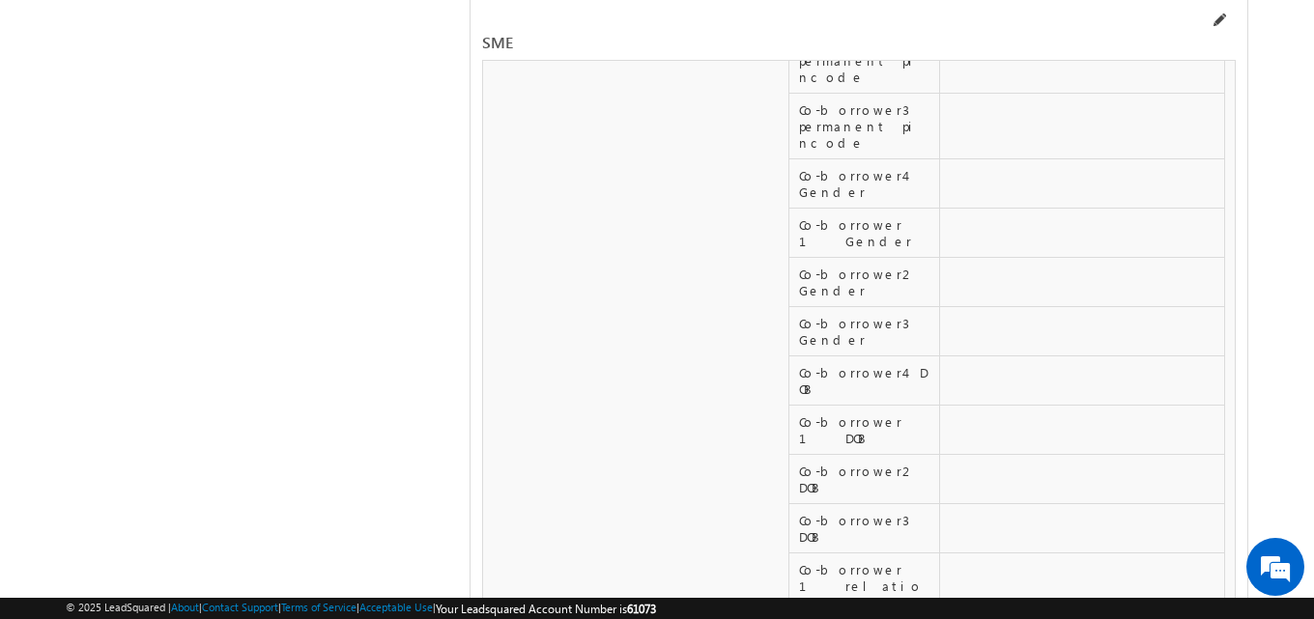
click at [1217, 14] on span at bounding box center [1218, 20] width 15 height 15
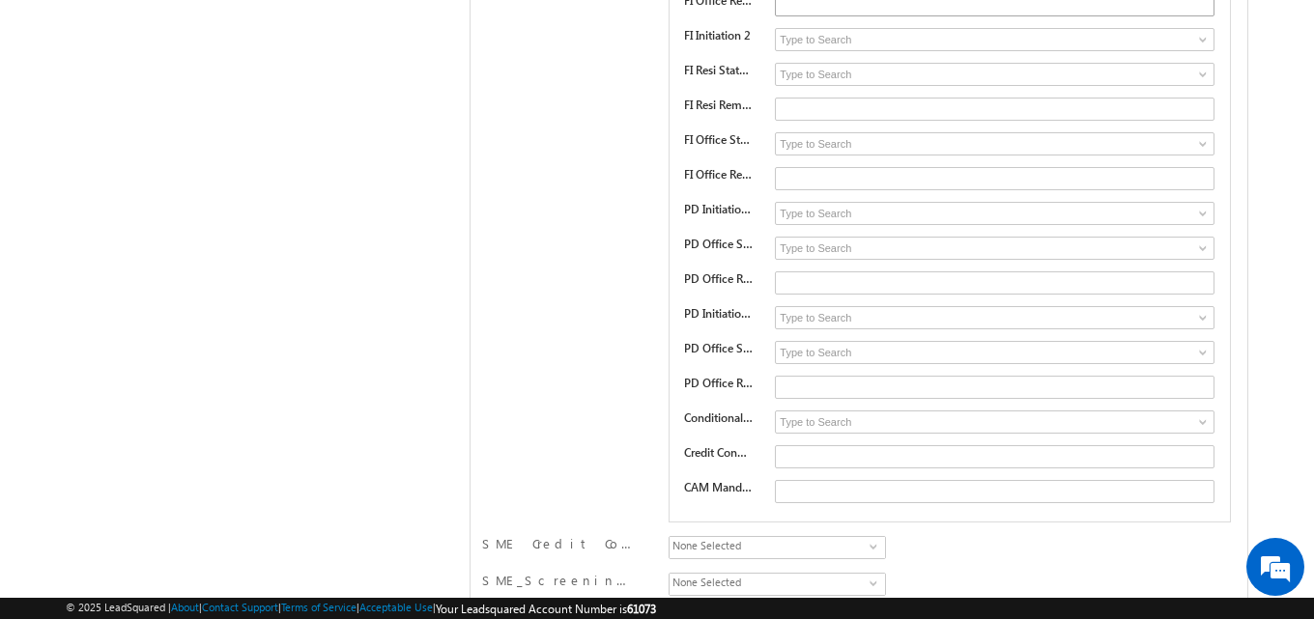
scroll to position [27486, 0]
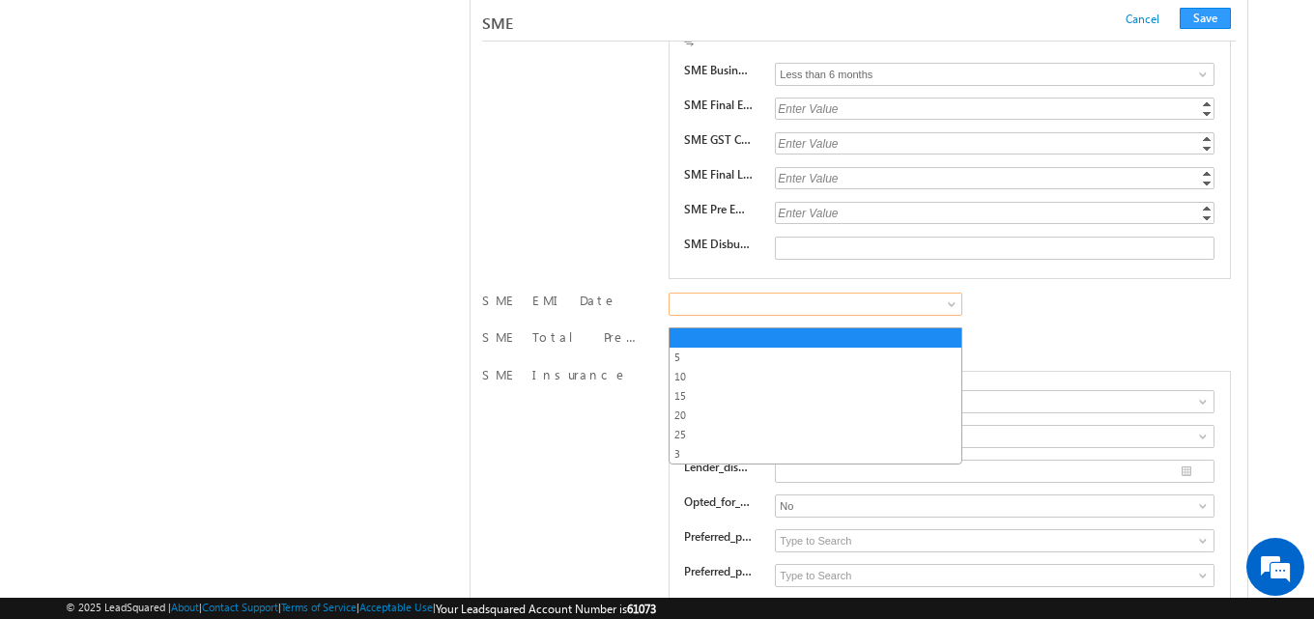
click at [679, 307] on span at bounding box center [812, 304] width 284 height 17
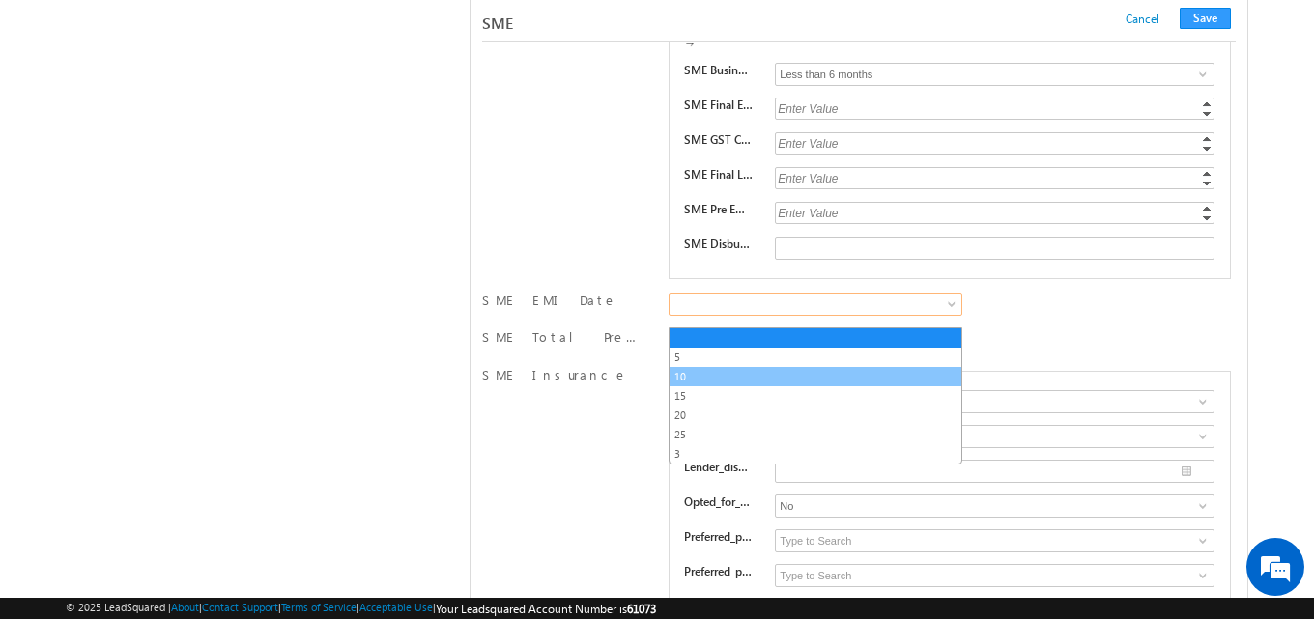
click at [691, 377] on link "10" at bounding box center [816, 376] width 292 height 17
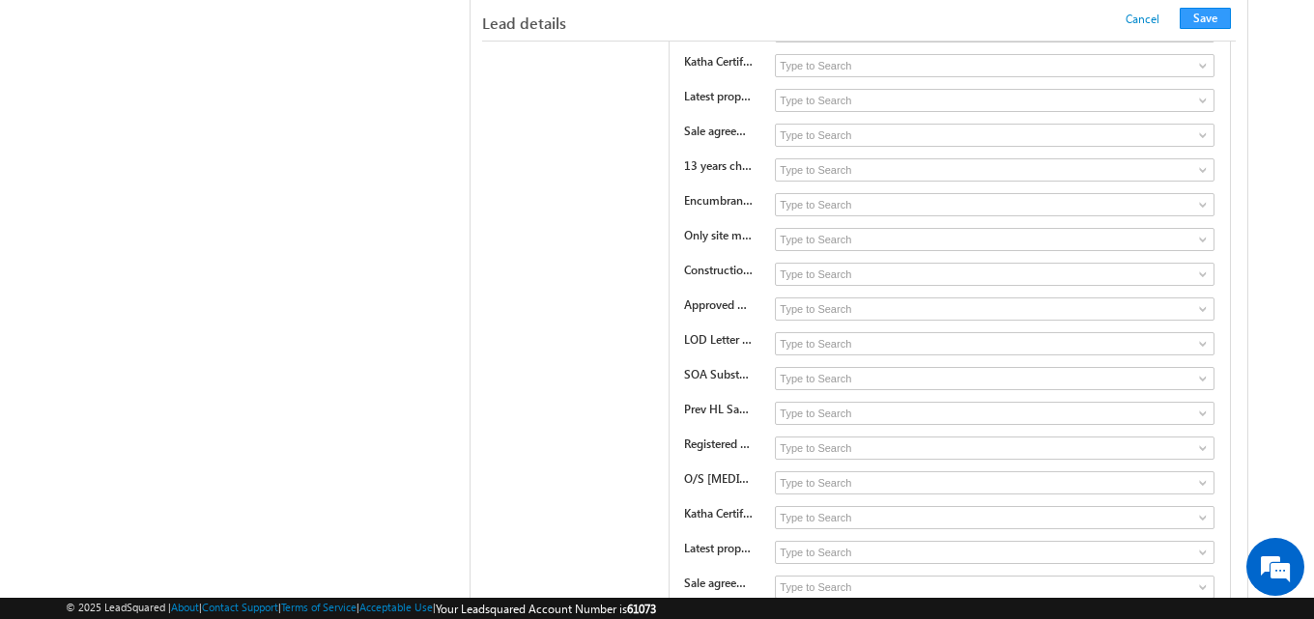
scroll to position [11489, 0]
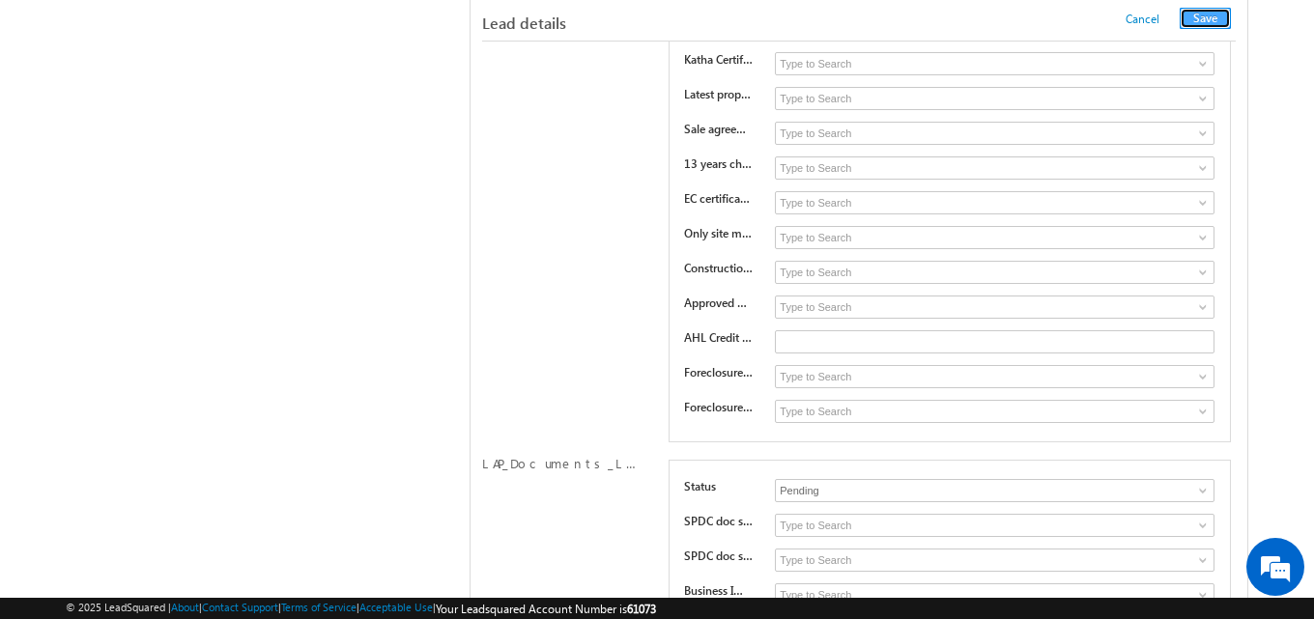
click at [1203, 19] on button "Save" at bounding box center [1205, 18] width 51 height 21
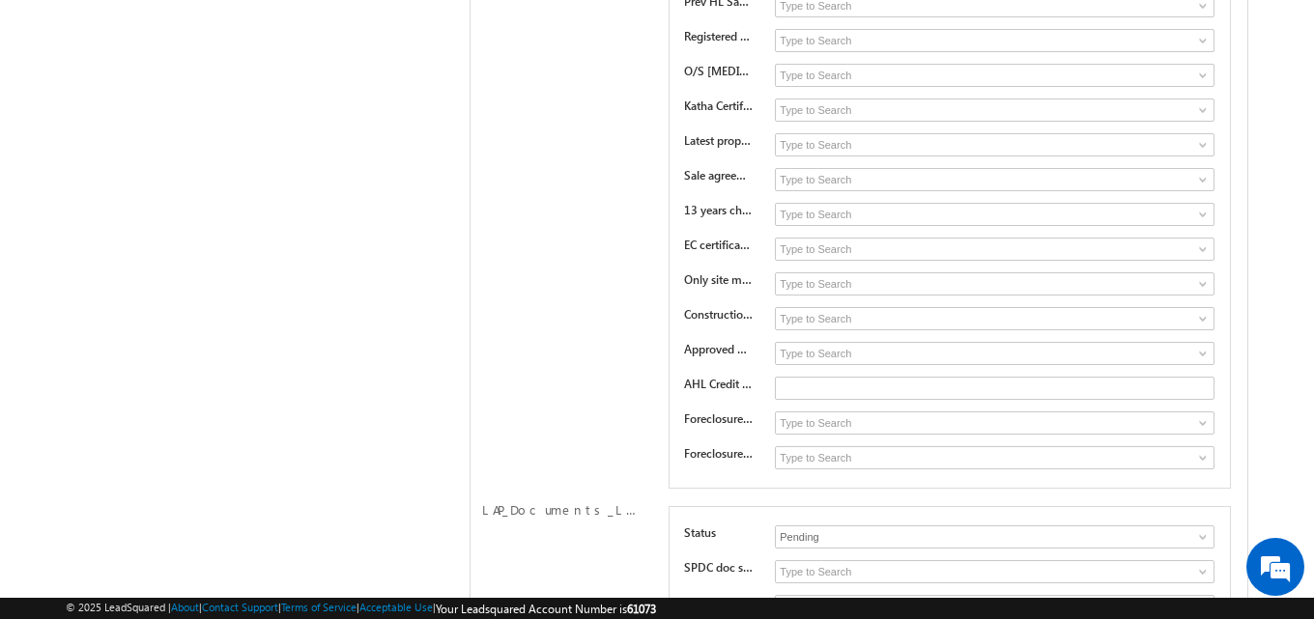
scroll to position [0, 0]
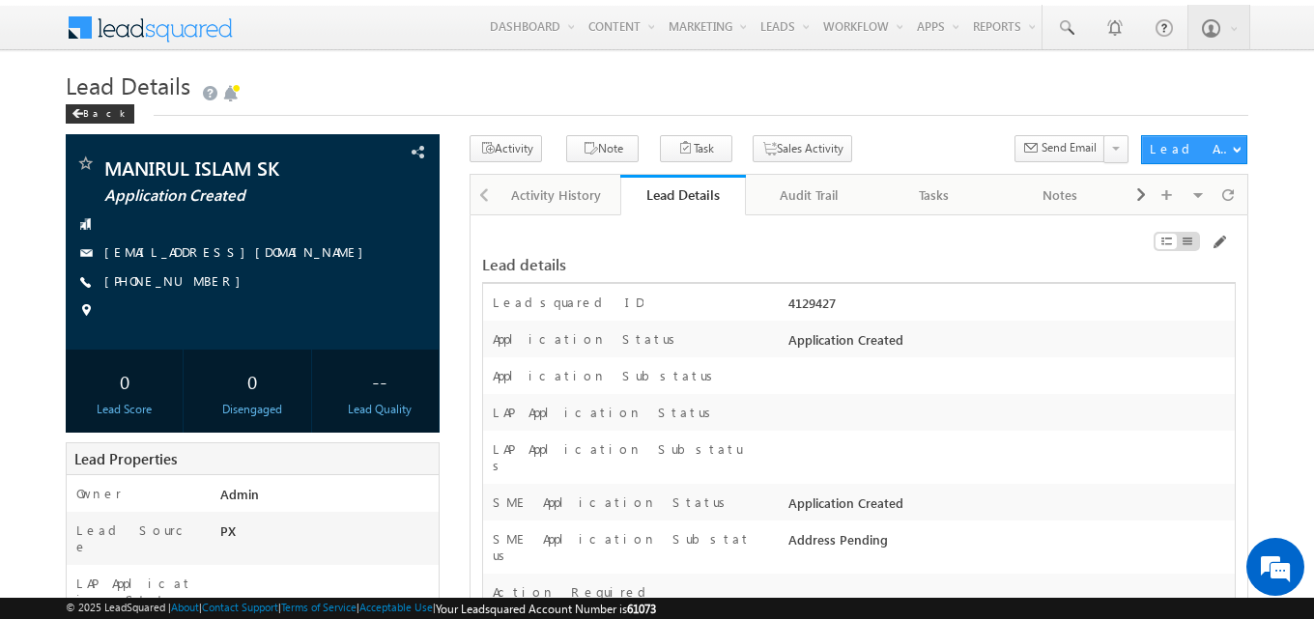
click at [816, 302] on div "4129427" at bounding box center [1009, 307] width 451 height 27
copy div "4129427"
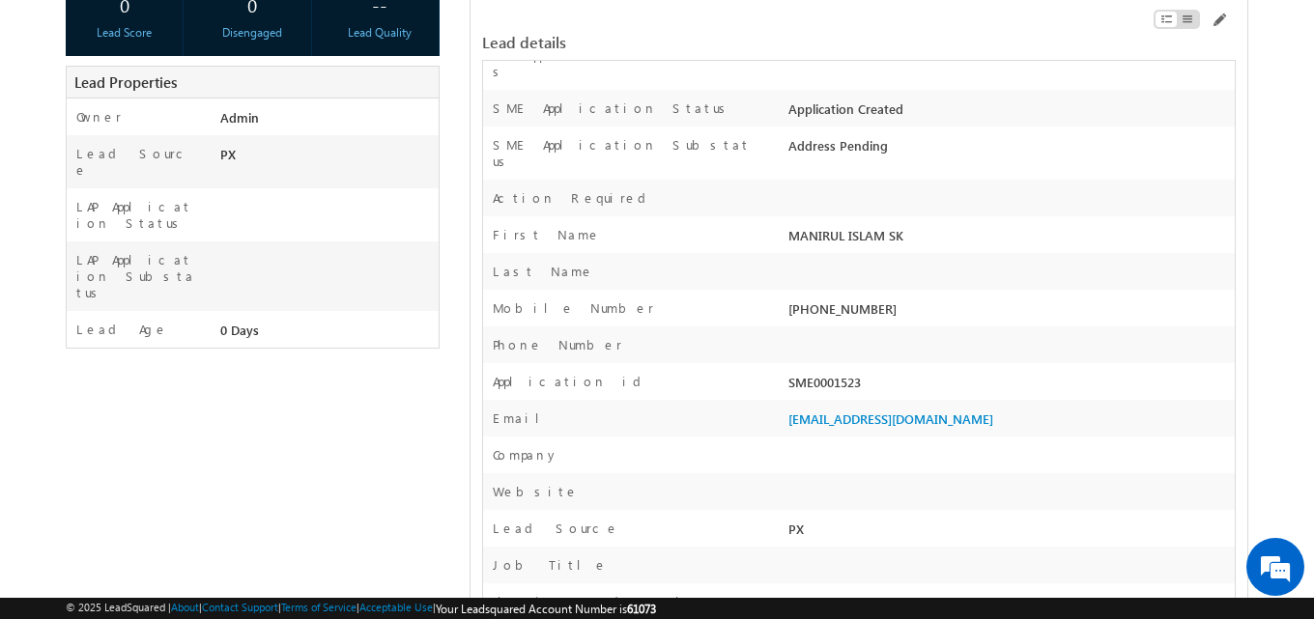
scroll to position [483, 0]
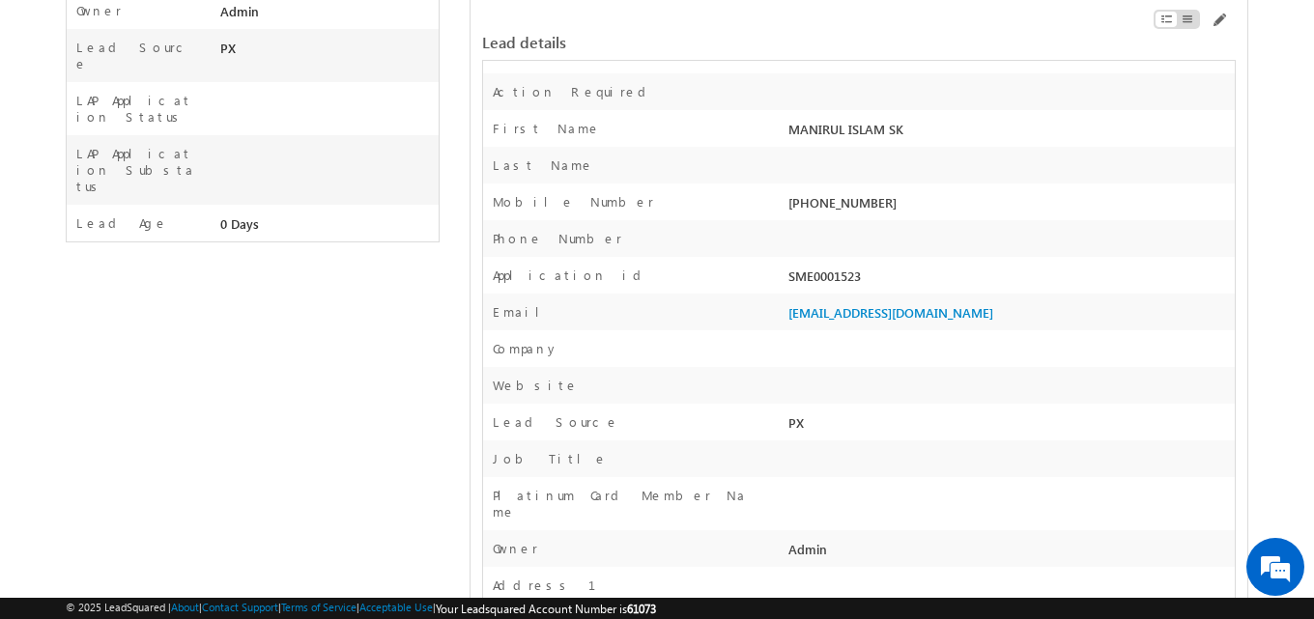
drag, startPoint x: 790, startPoint y: 245, endPoint x: 862, endPoint y: 247, distance: 71.5
click at [862, 267] on div "SME0001523" at bounding box center [1009, 280] width 451 height 27
copy div "SME0001523"
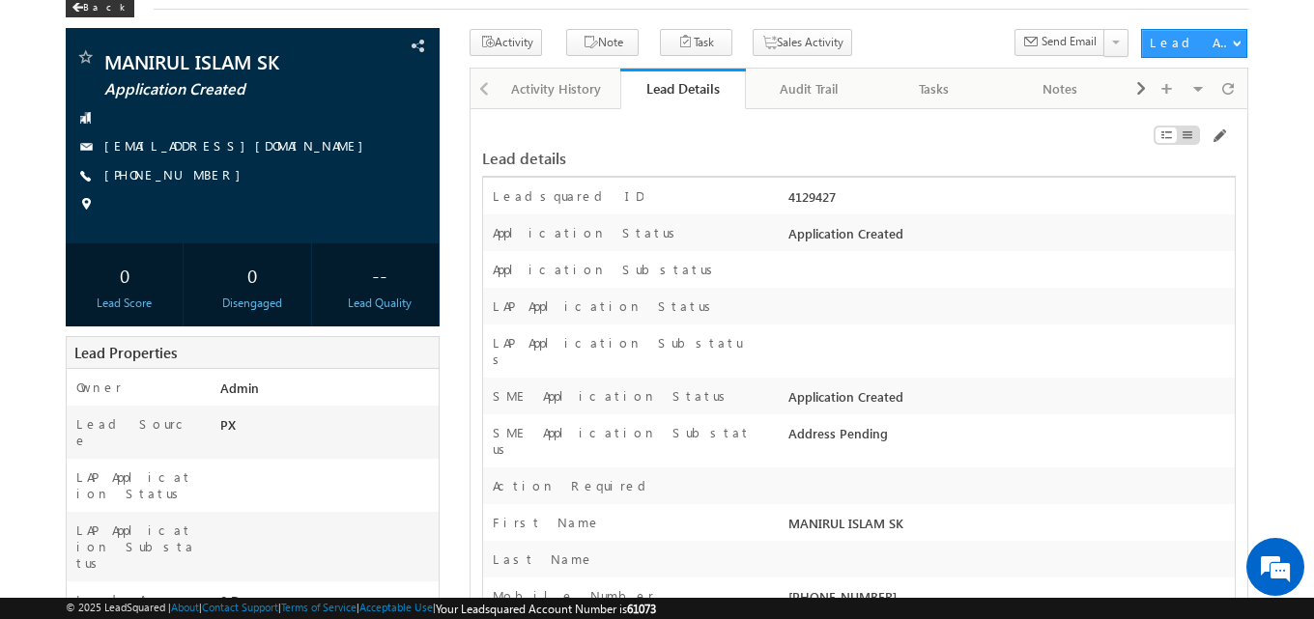
scroll to position [0, 0]
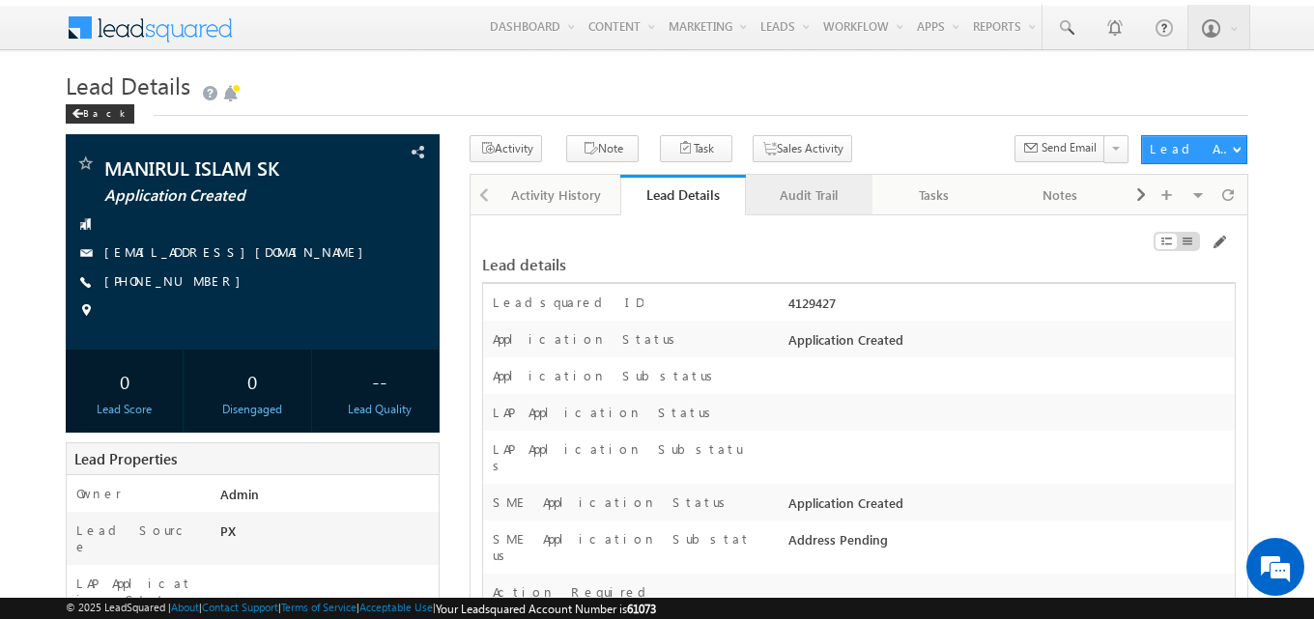
click at [787, 194] on div "Audit Trail" at bounding box center [807, 195] width 93 height 23
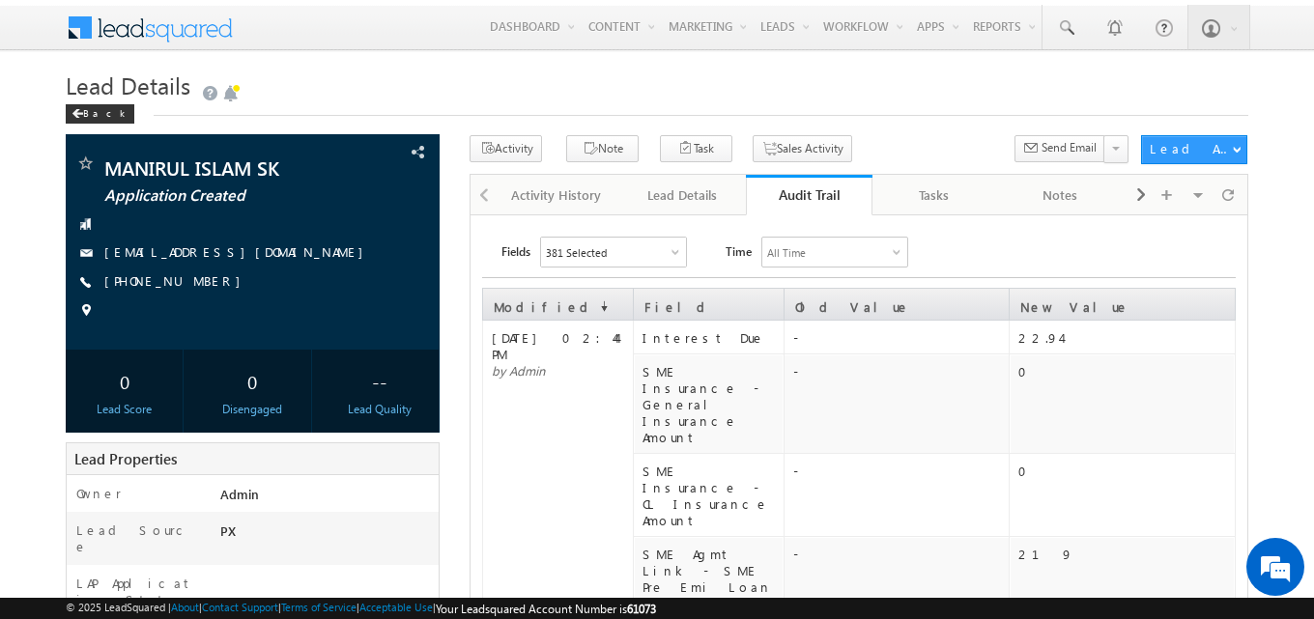
click at [582, 106] on div "Back" at bounding box center [657, 109] width 1183 height 13
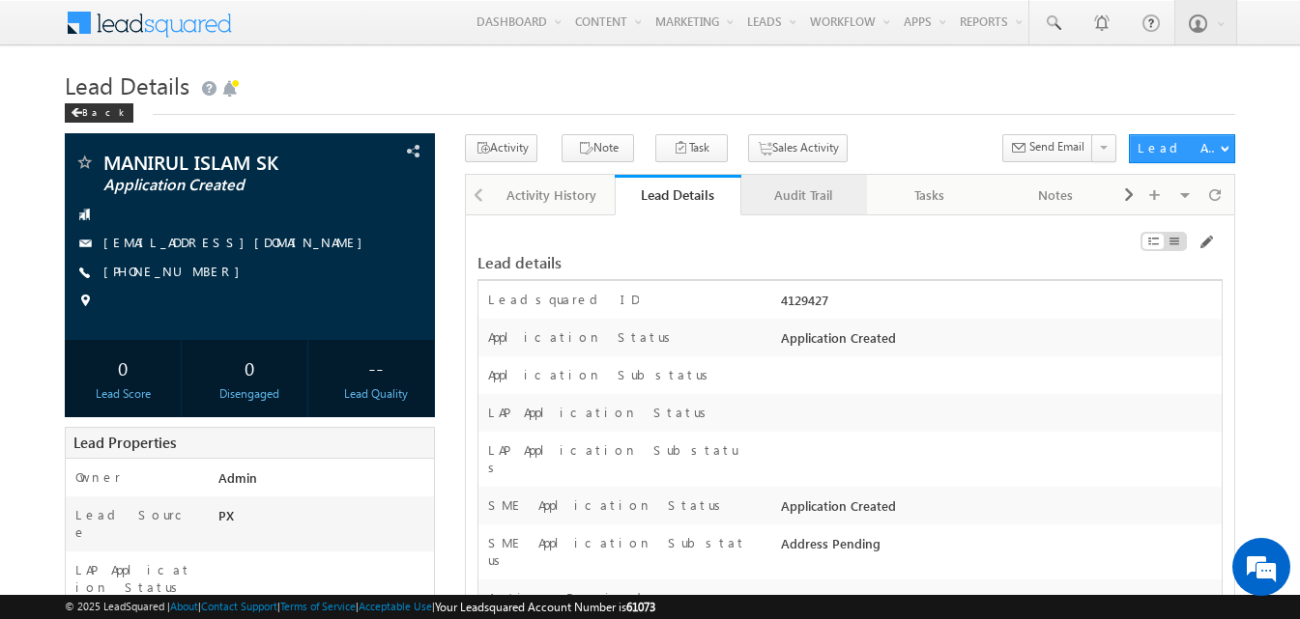
click at [812, 200] on div "Audit Trail" at bounding box center [803, 195] width 93 height 23
click at [808, 205] on div "Audit Trail" at bounding box center [803, 195] width 93 height 23
click at [788, 305] on div "4129427" at bounding box center [998, 304] width 445 height 27
copy div "4129427"
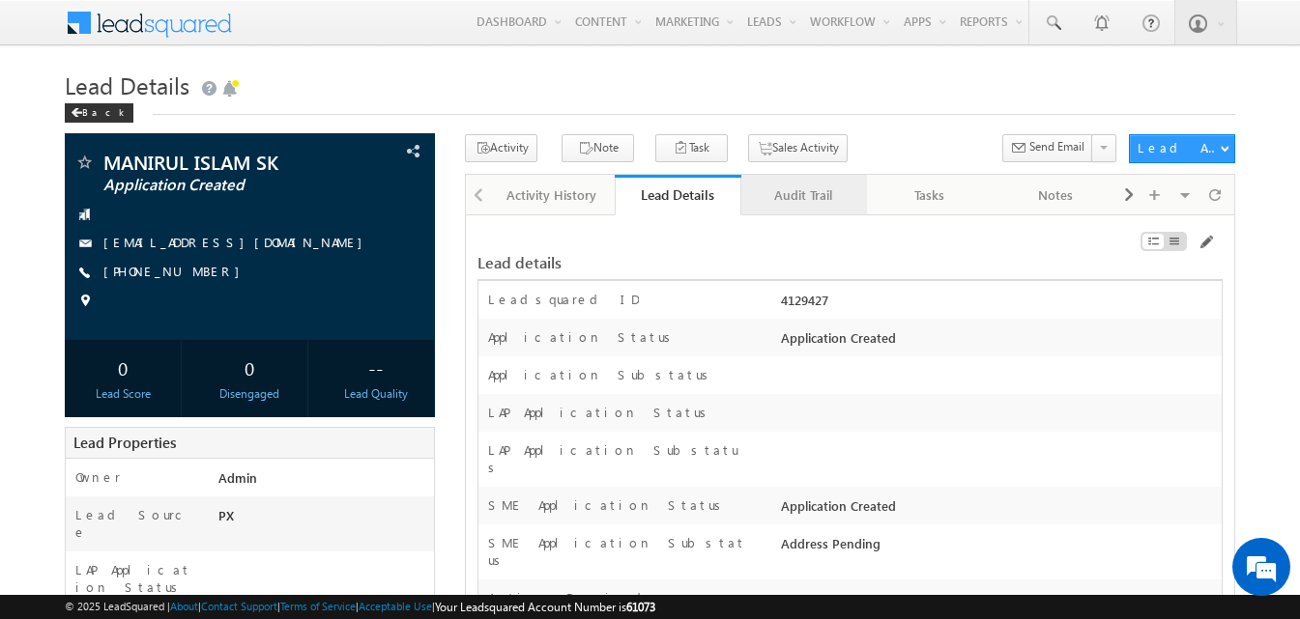
click at [799, 197] on div "Audit Trail" at bounding box center [803, 195] width 93 height 23
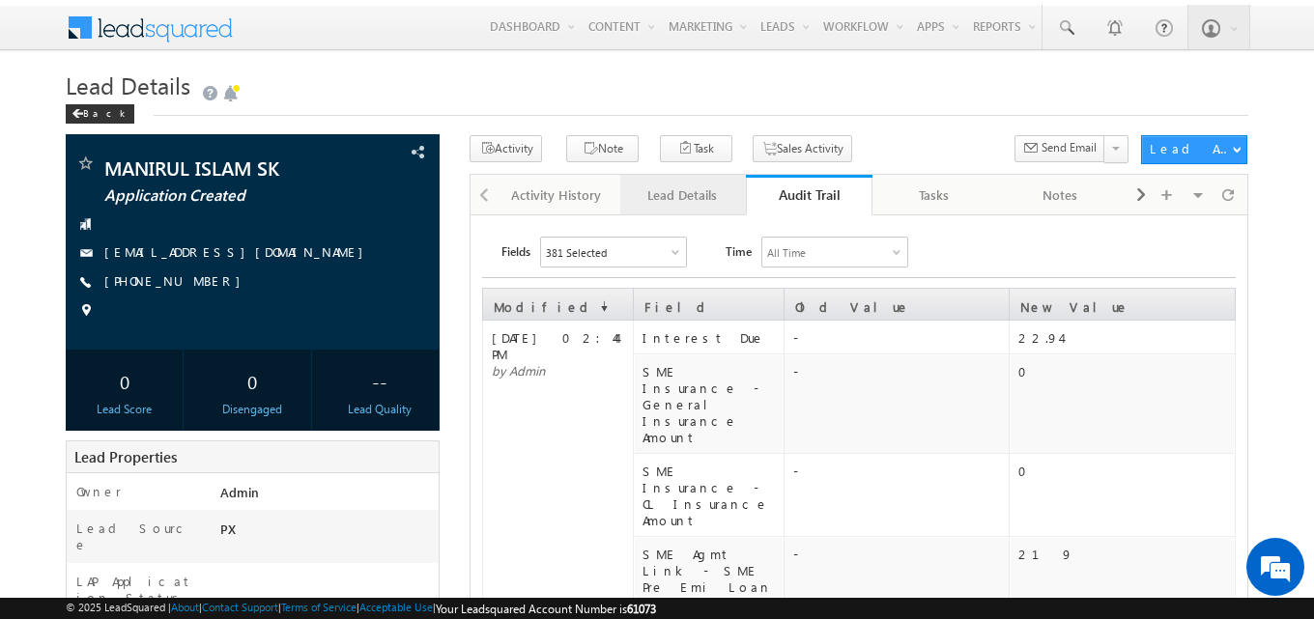
click at [678, 186] on div "Lead Details" at bounding box center [682, 195] width 93 height 23
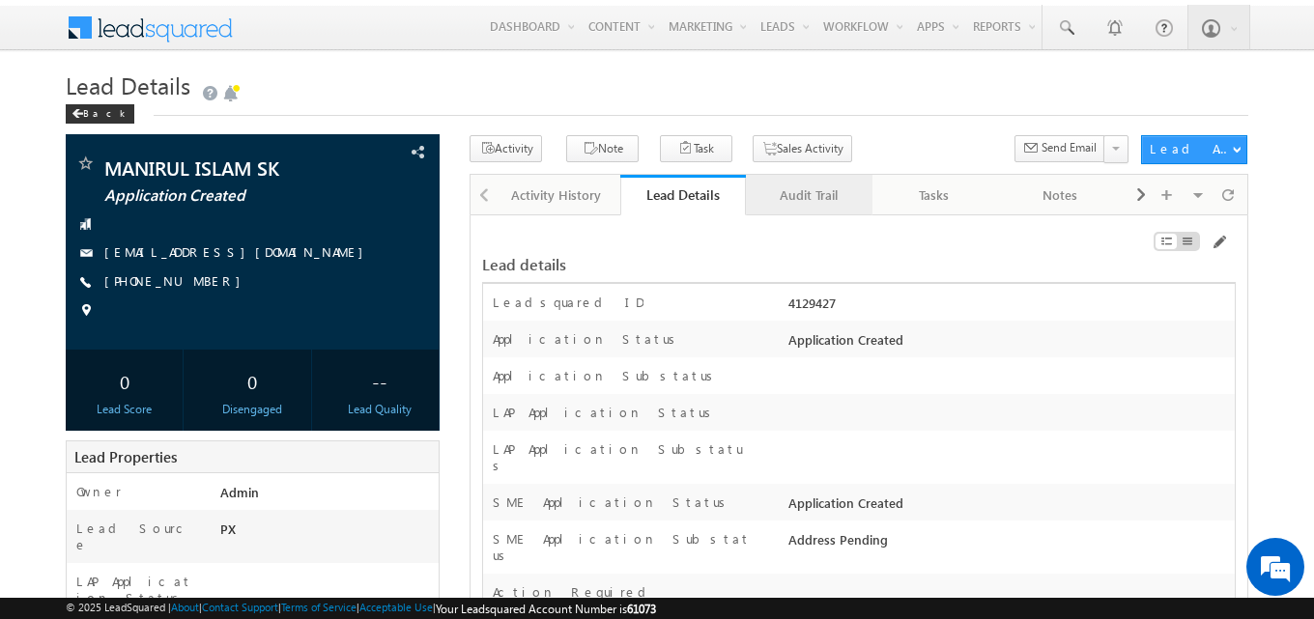
click at [830, 201] on div "Audit Trail" at bounding box center [807, 195] width 93 height 23
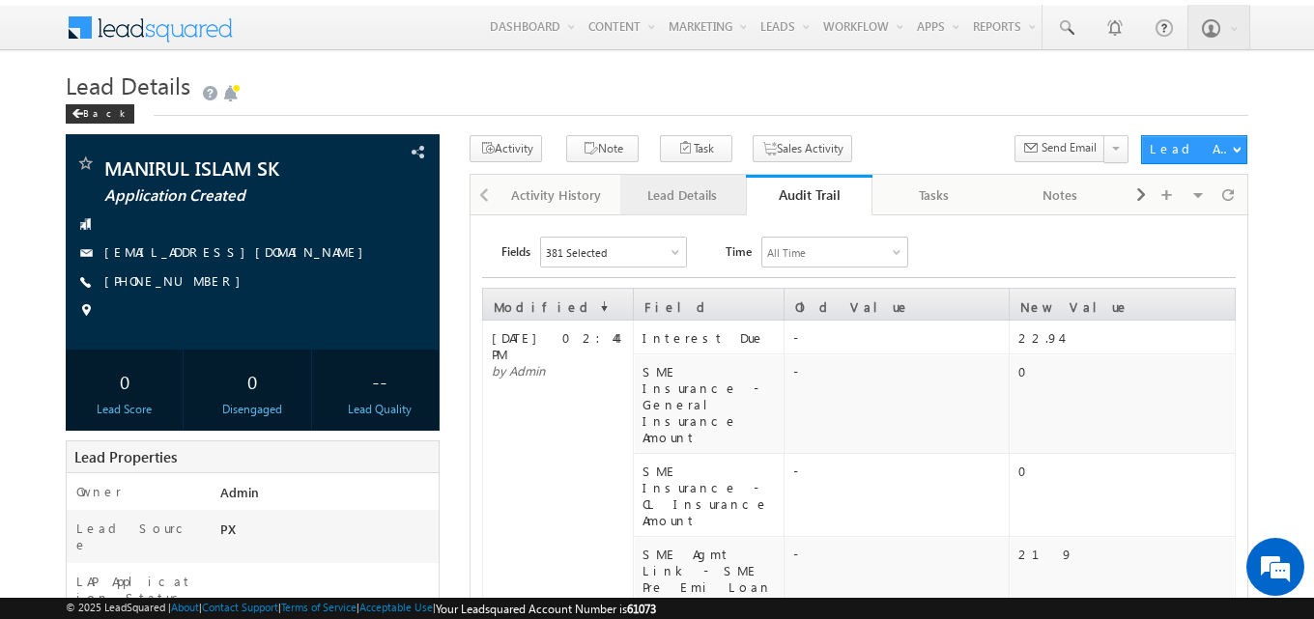
click at [680, 193] on div "Lead Details" at bounding box center [682, 195] width 93 height 23
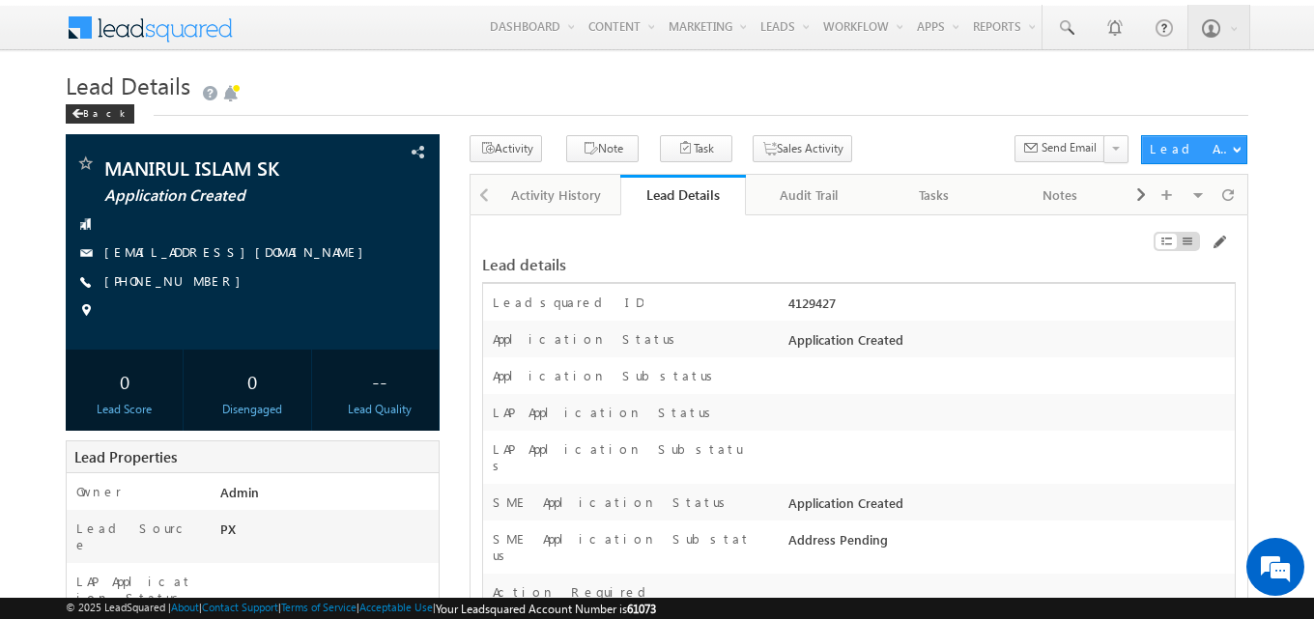
click at [792, 189] on div "Audit Trail" at bounding box center [807, 195] width 93 height 23
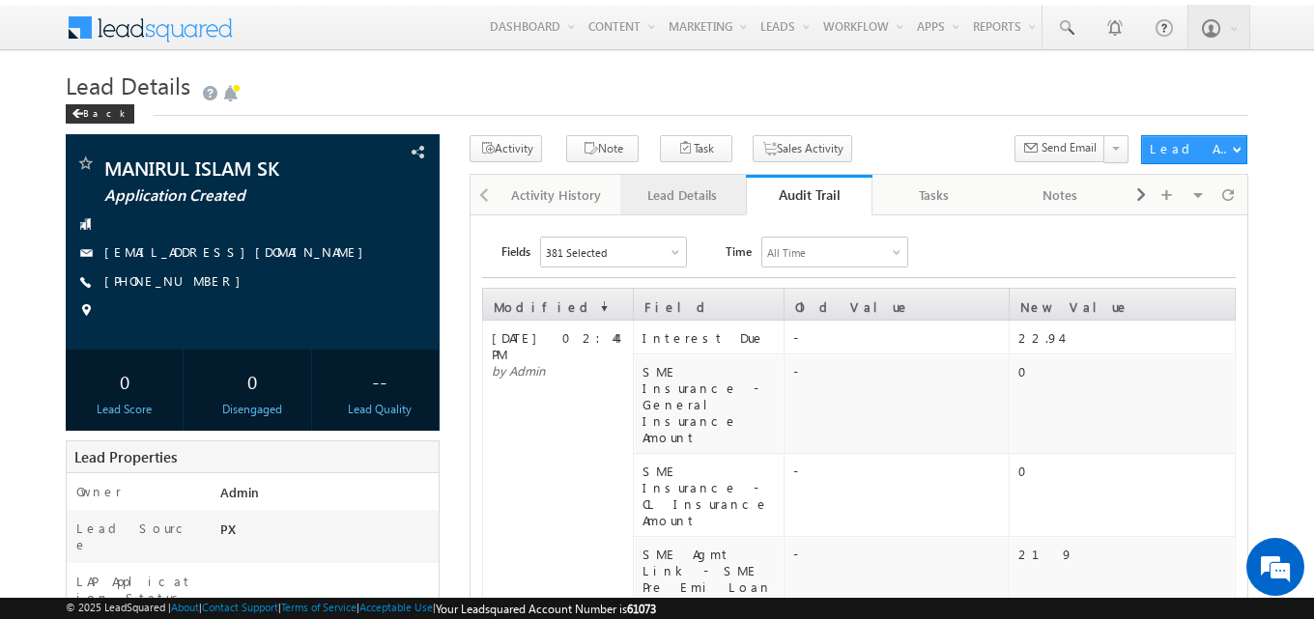
click at [686, 206] on div "Lead Details" at bounding box center [682, 195] width 93 height 23
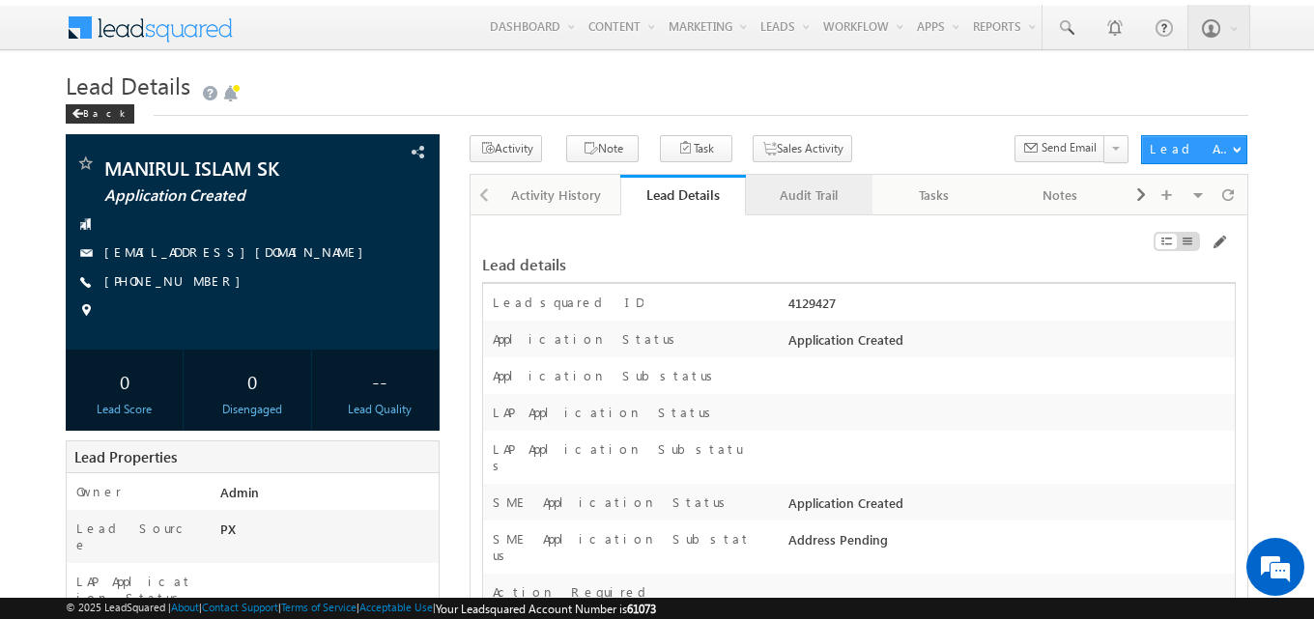
click at [776, 186] on div "Audit Trail" at bounding box center [807, 195] width 93 height 23
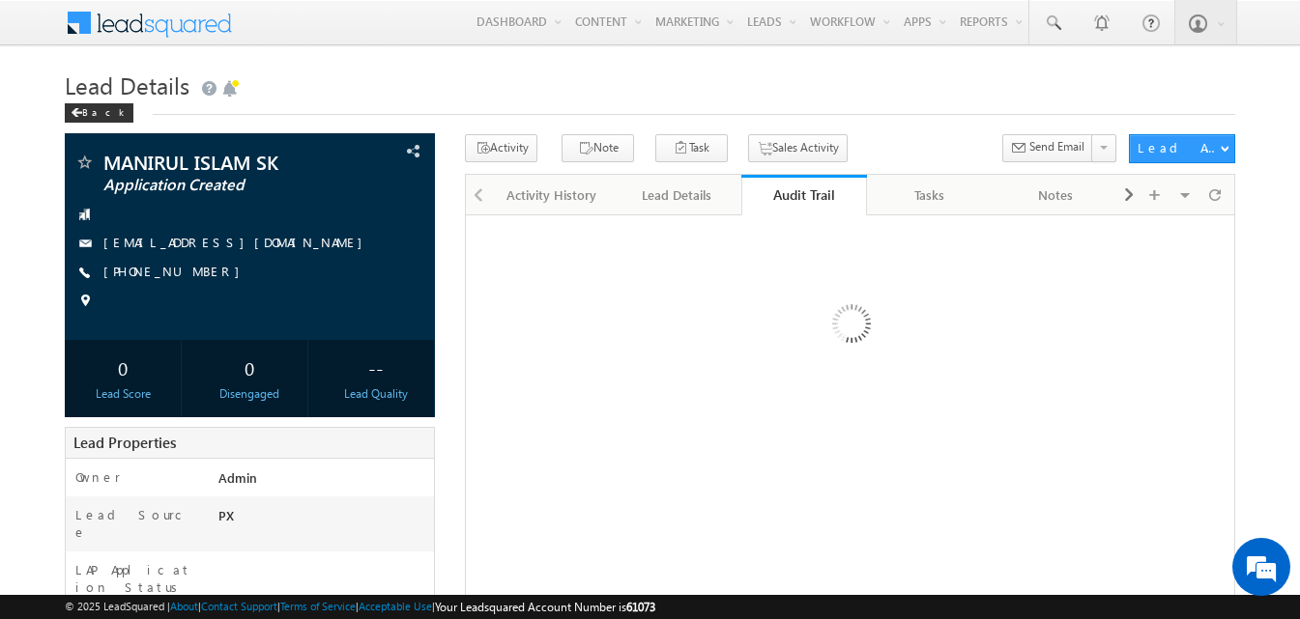
click at [892, 107] on div "Back" at bounding box center [650, 108] width 1170 height 13
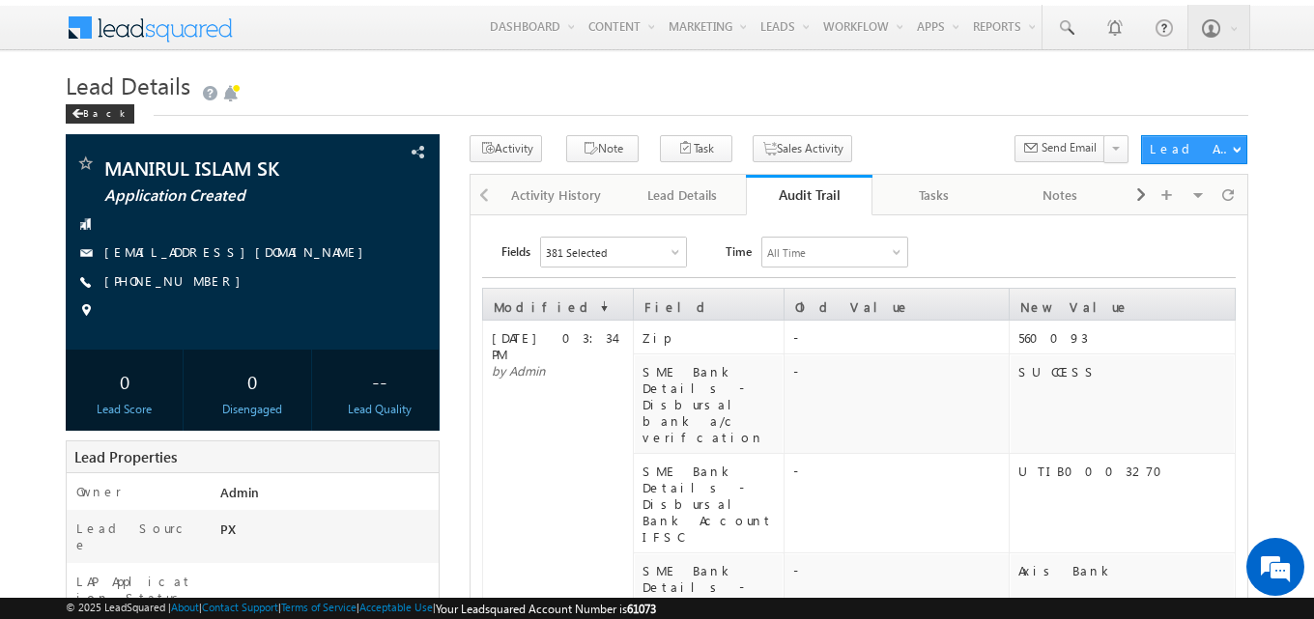
click at [711, 207] on div "Lead Details" at bounding box center [682, 195] width 93 height 23
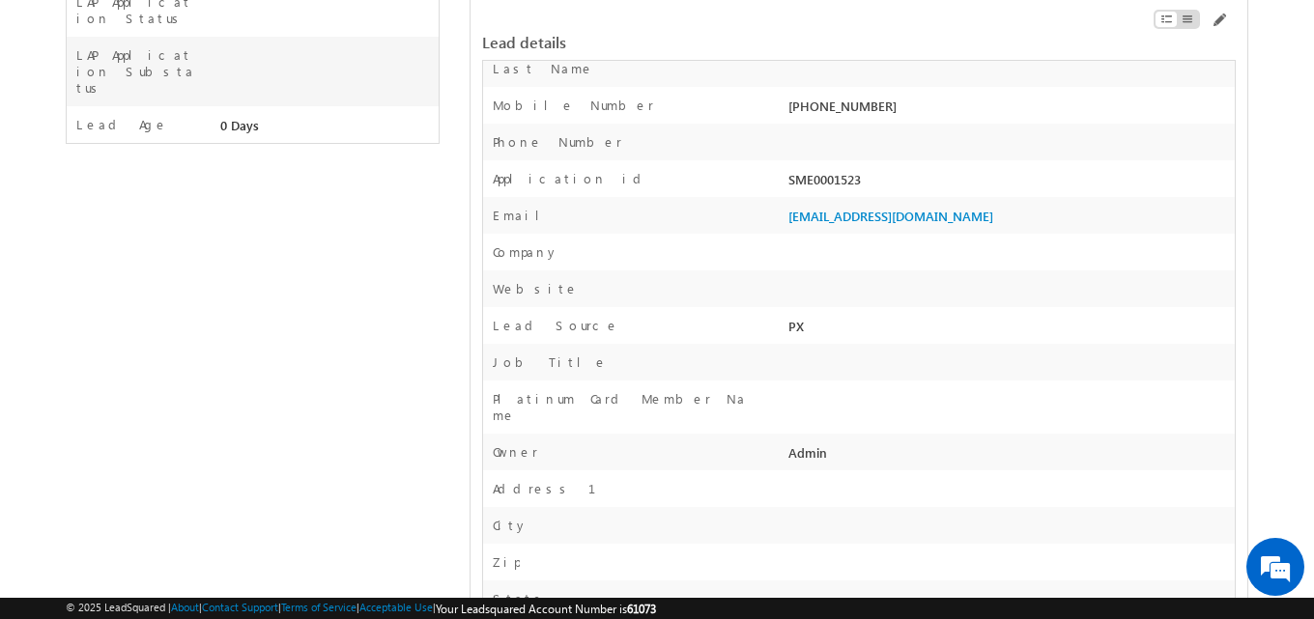
scroll to position [483, 0]
